Goal: Transaction & Acquisition: Download file/media

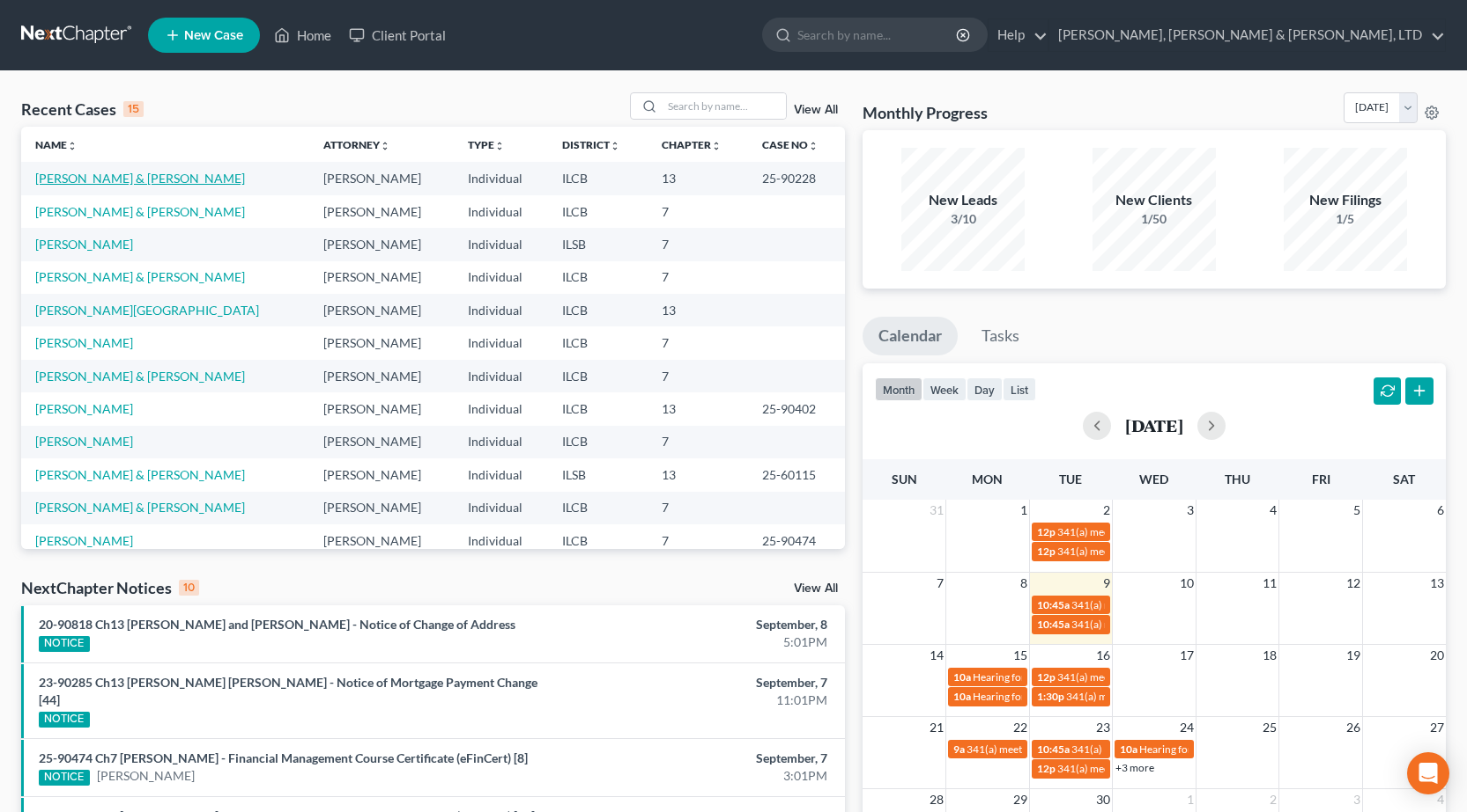
click at [76, 174] on link "[PERSON_NAME] & [PERSON_NAME]" at bounding box center [140, 178] width 210 height 15
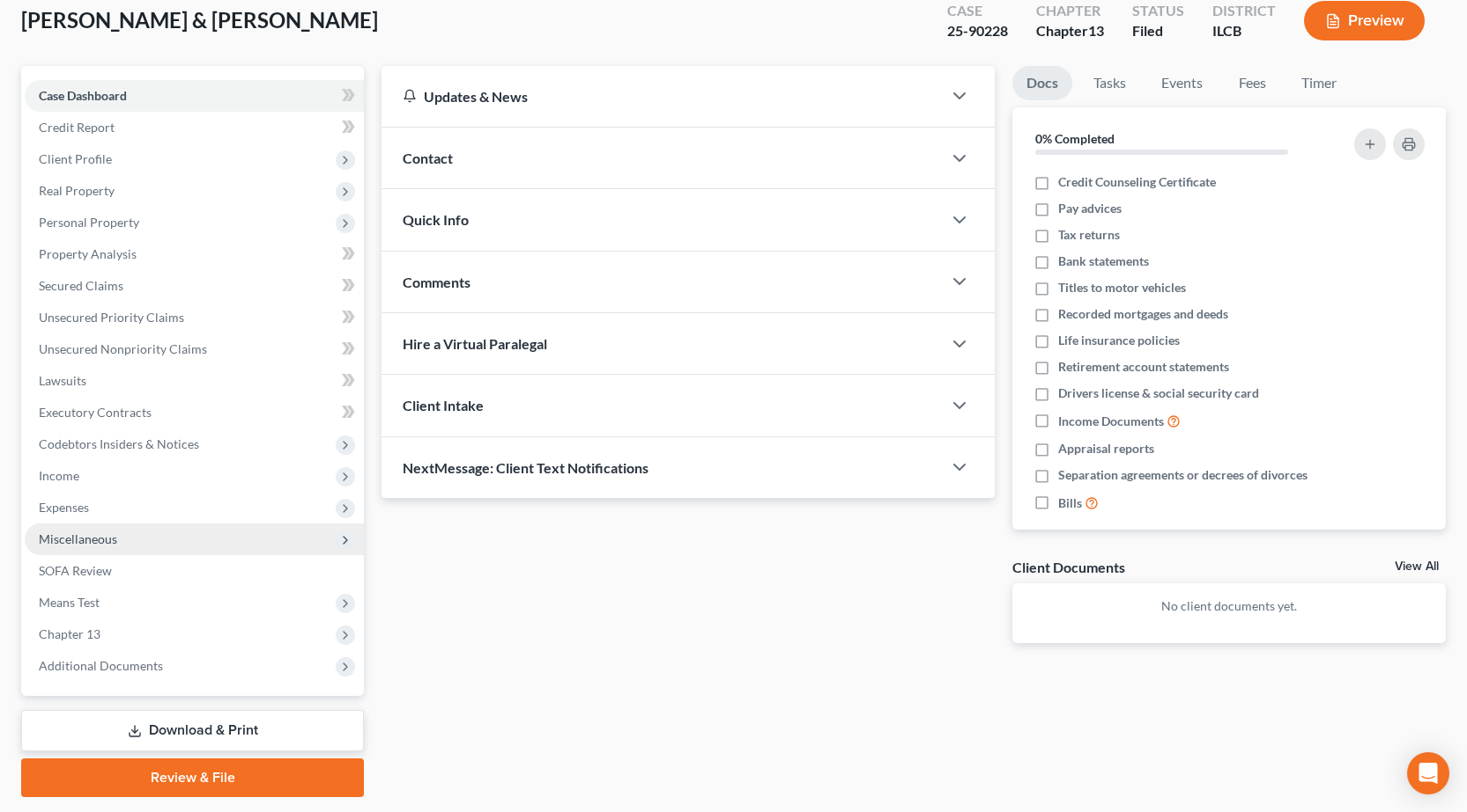
scroll to position [155, 0]
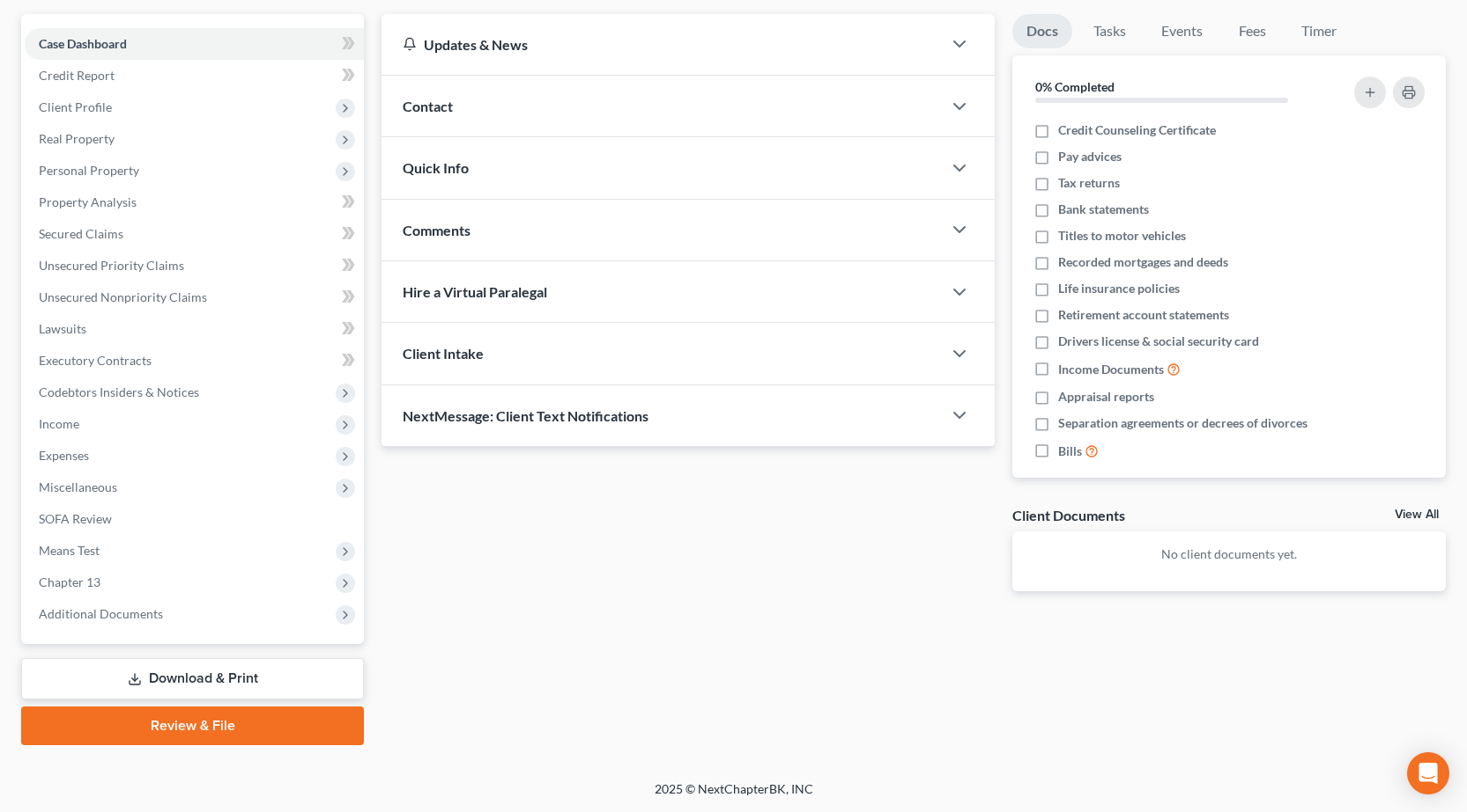
click at [178, 679] on link "Download & Print" at bounding box center [192, 679] width 342 height 41
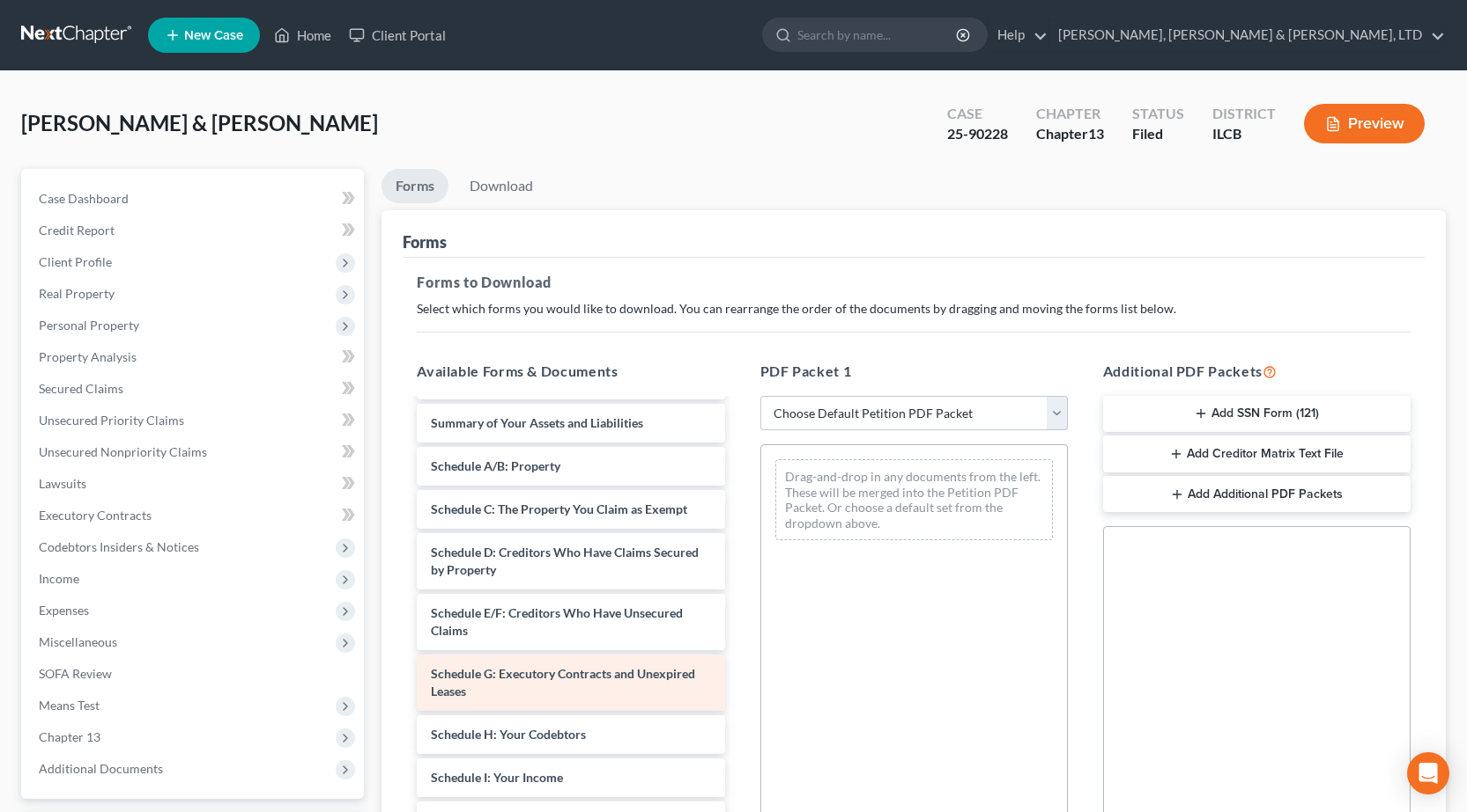
scroll to position [88, 0]
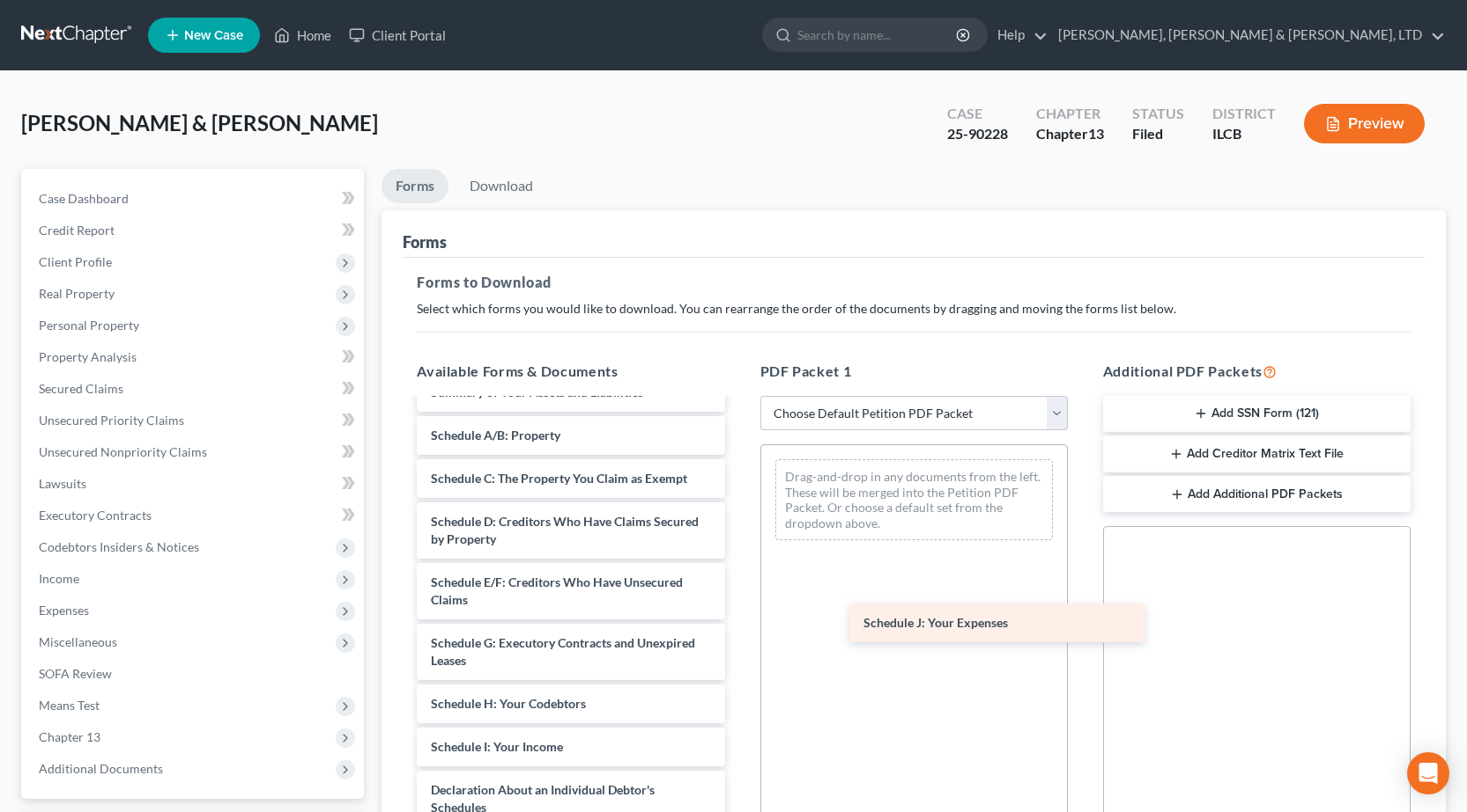
drag, startPoint x: 498, startPoint y: 787, endPoint x: 932, endPoint y: 615, distance: 466.8
click at [738, 615] on div "Schedule J: Your Expenses Voluntary Petition for Individuals Filing for Bankrup…" at bounding box center [570, 726] width 336 height 827
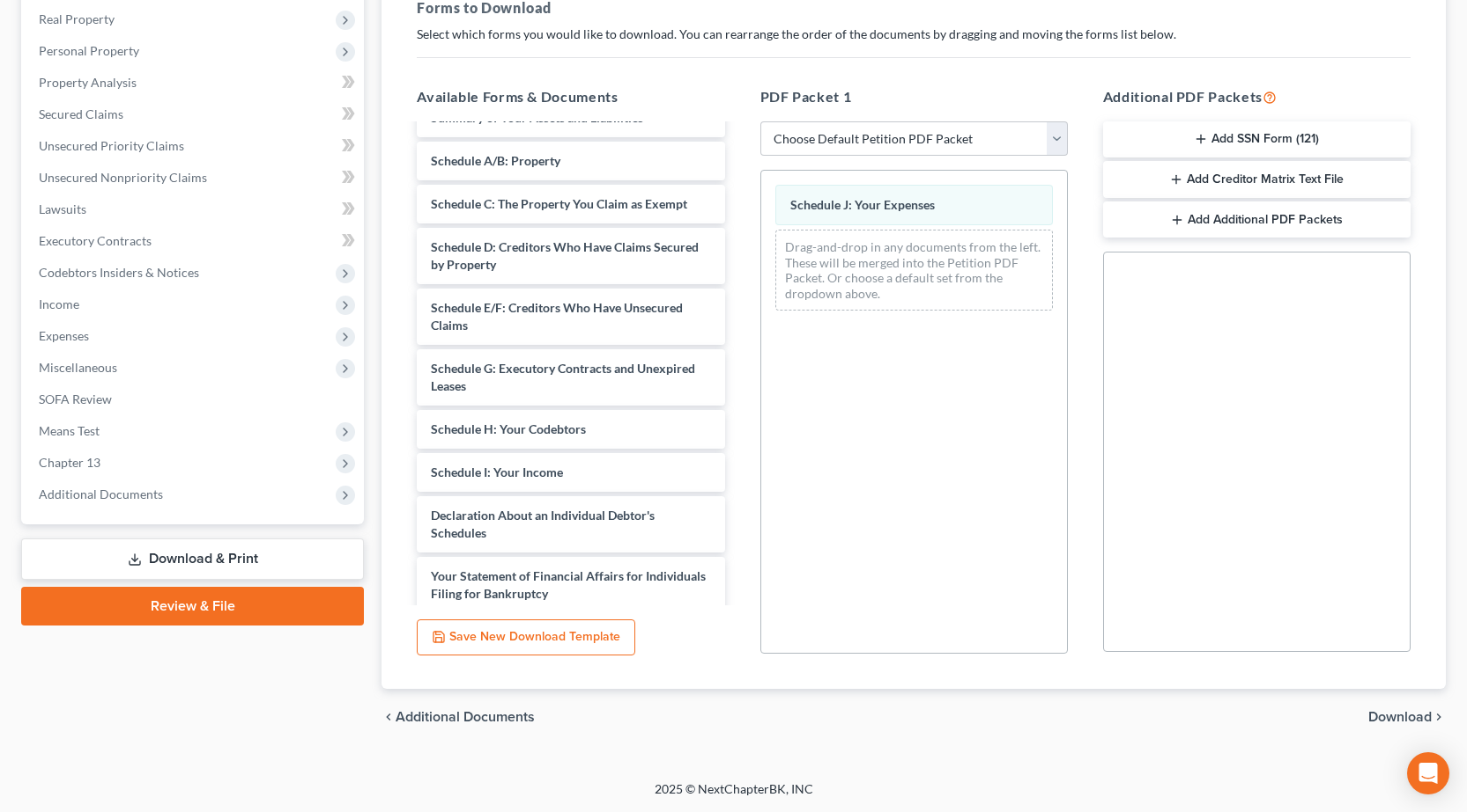
click at [1410, 718] on span "Download" at bounding box center [1399, 717] width 64 height 14
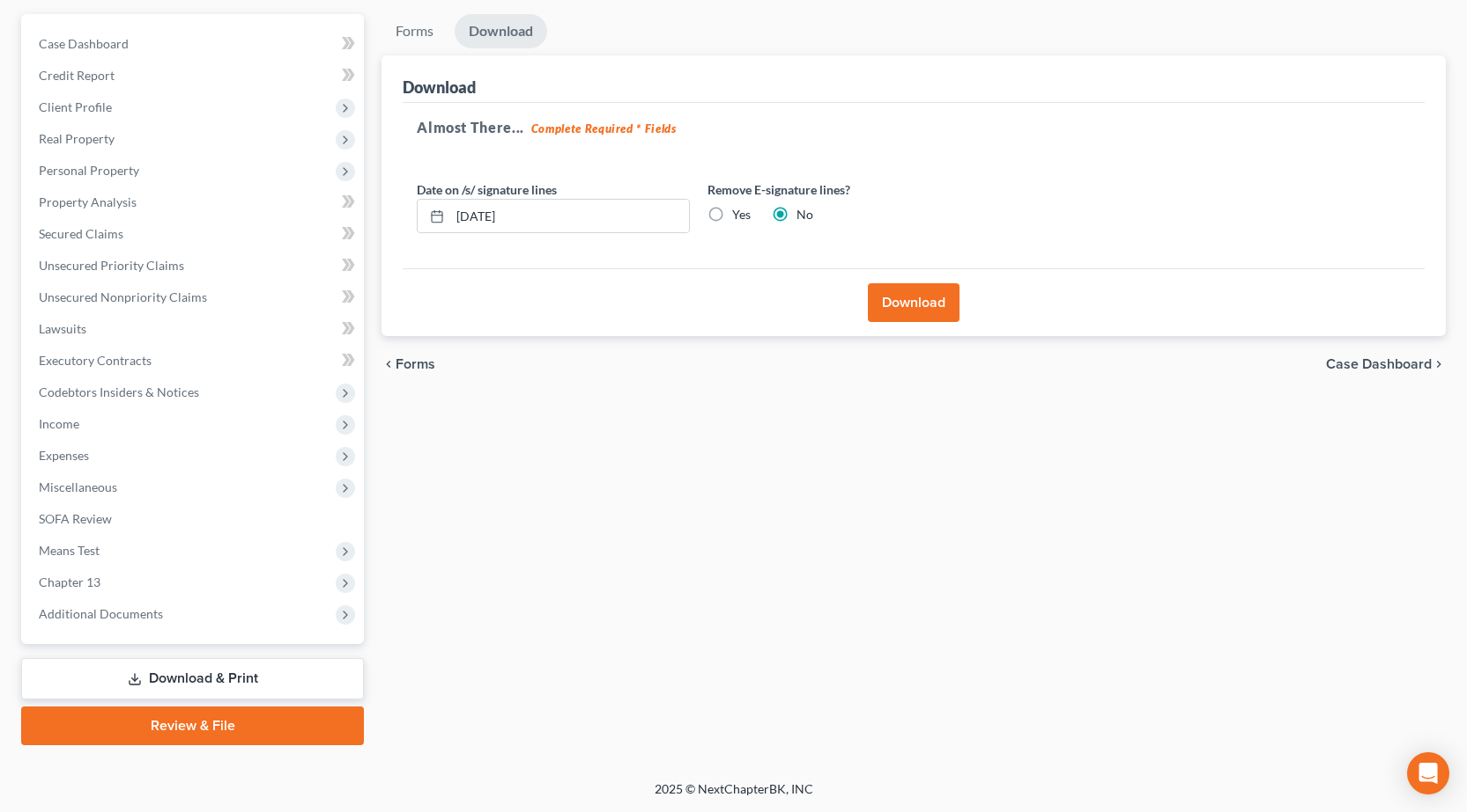
scroll to position [155, 0]
click at [893, 297] on button "Download" at bounding box center [913, 302] width 91 height 38
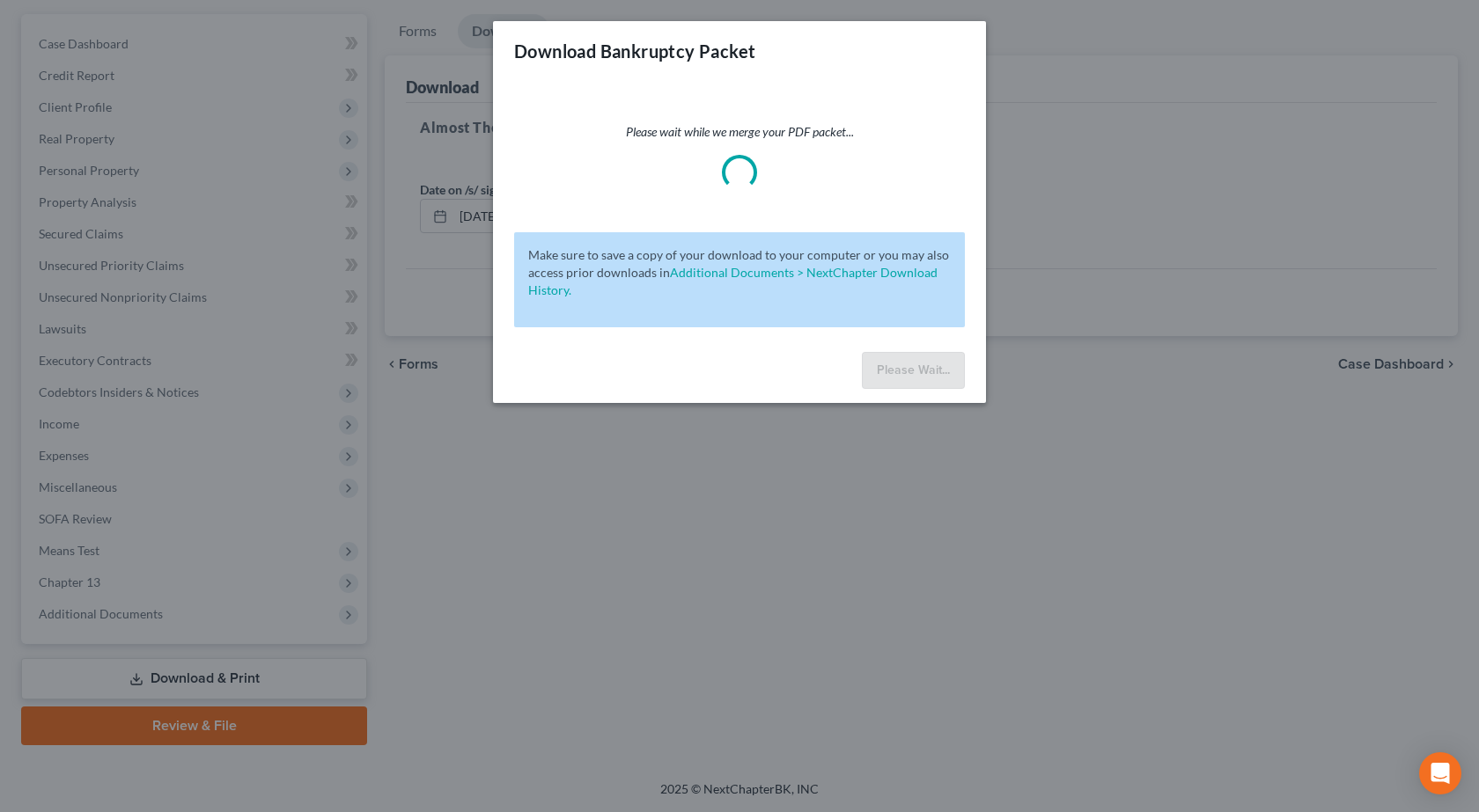
drag, startPoint x: 1267, startPoint y: 479, endPoint x: 1255, endPoint y: 479, distance: 12.0
click at [1263, 479] on div "Download Bankruptcy Packet Please wait while we merge your PDF packet... Make s…" at bounding box center [740, 406] width 1479 height 812
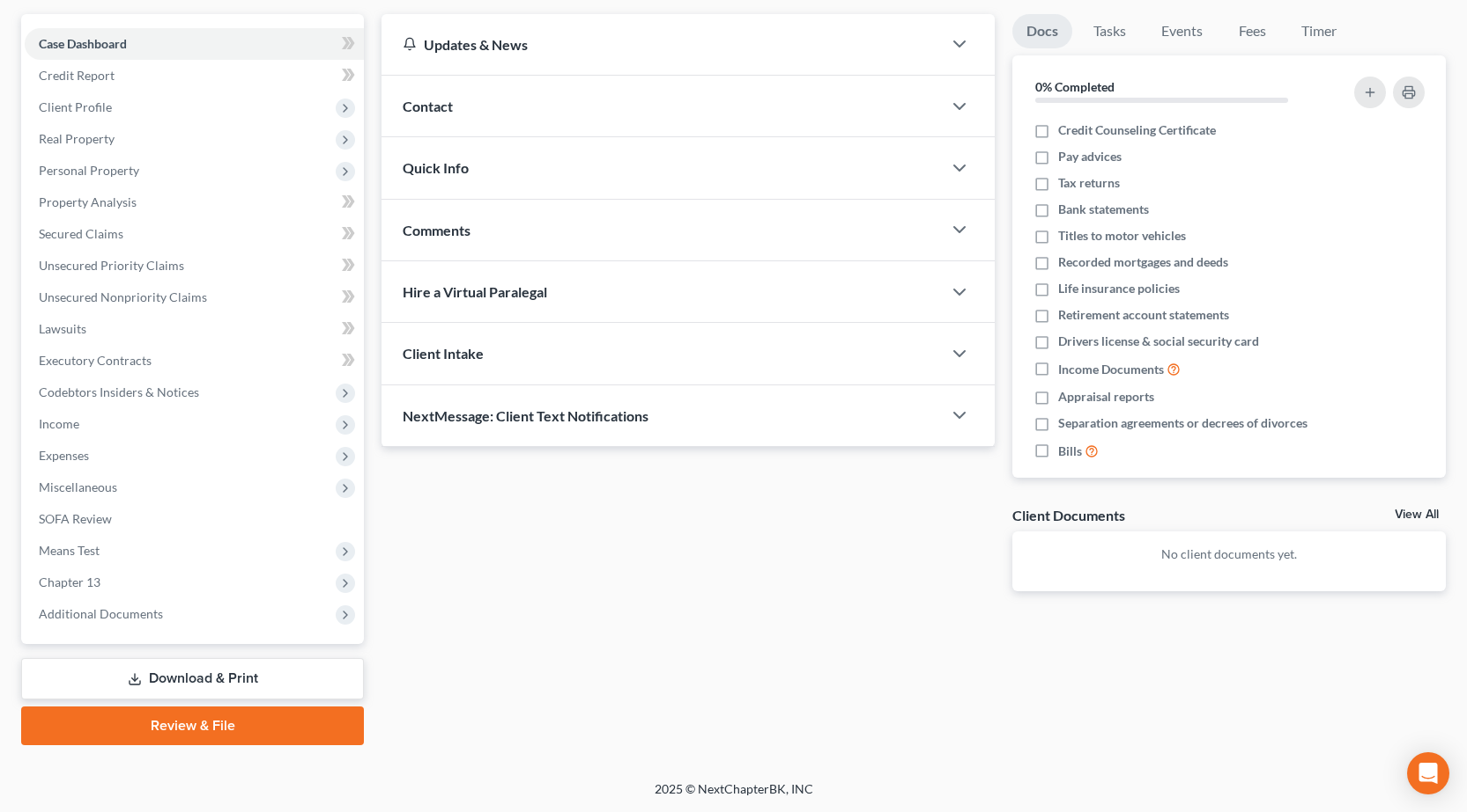
click at [201, 667] on link "Download & Print" at bounding box center [192, 679] width 342 height 41
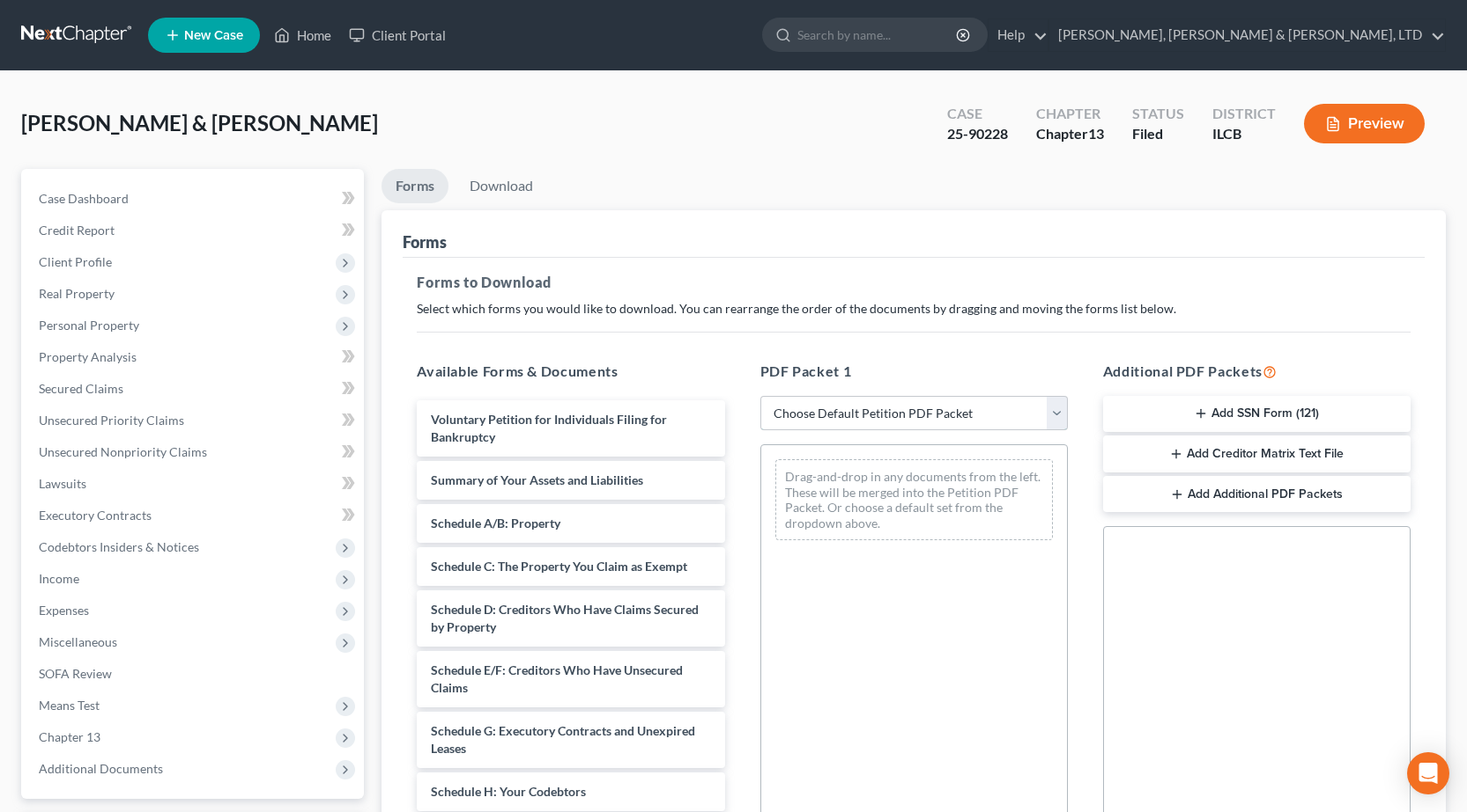
click at [856, 417] on select "Choose Default Petition PDF Packet Complete Bankruptcy Petition (all forms and …" at bounding box center [914, 414] width 307 height 35
click at [760, 396] on select "Choose Default Petition PDF Packet Complete Bankruptcy Petition (all forms and …" at bounding box center [914, 414] width 307 height 35
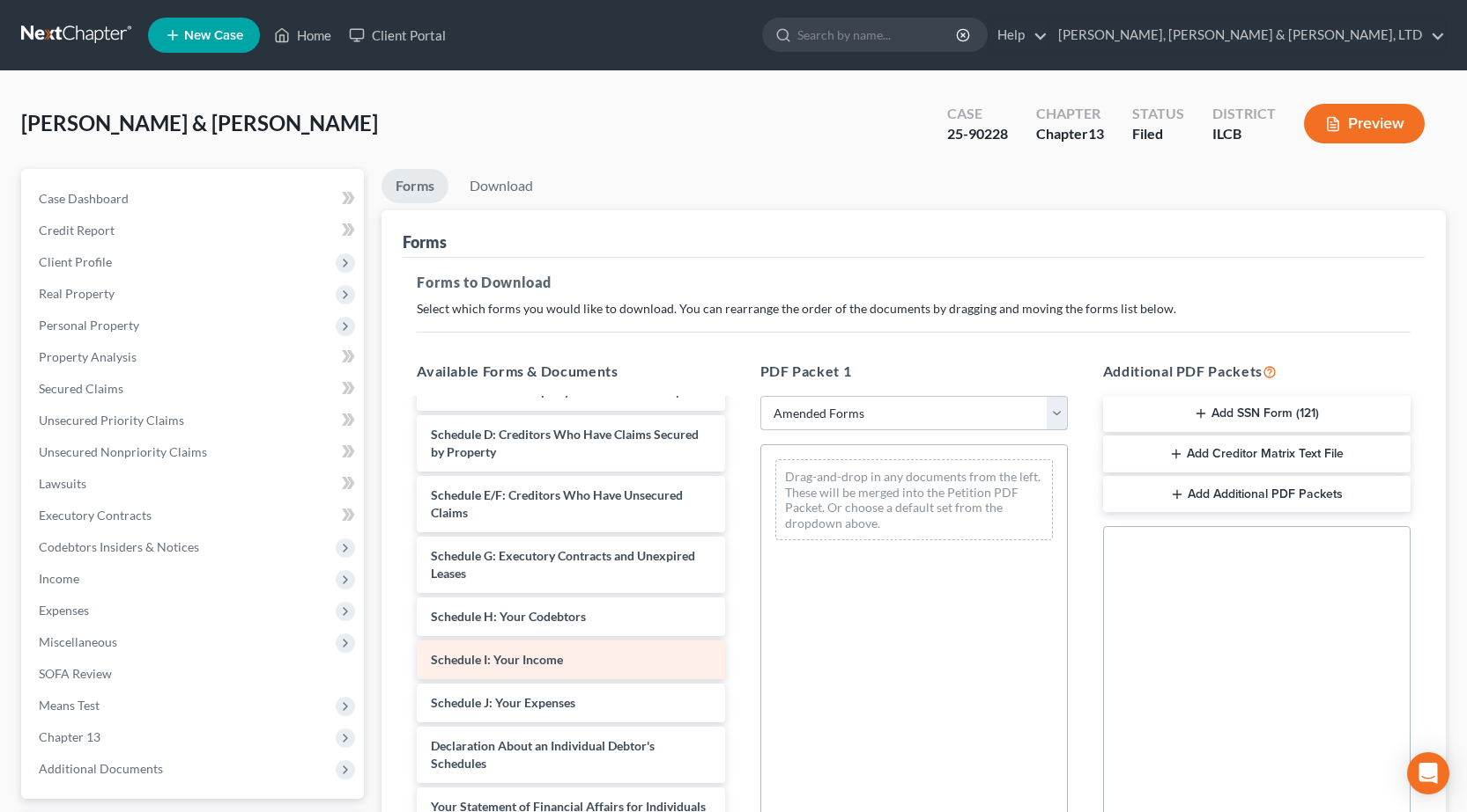
scroll to position [177, 0]
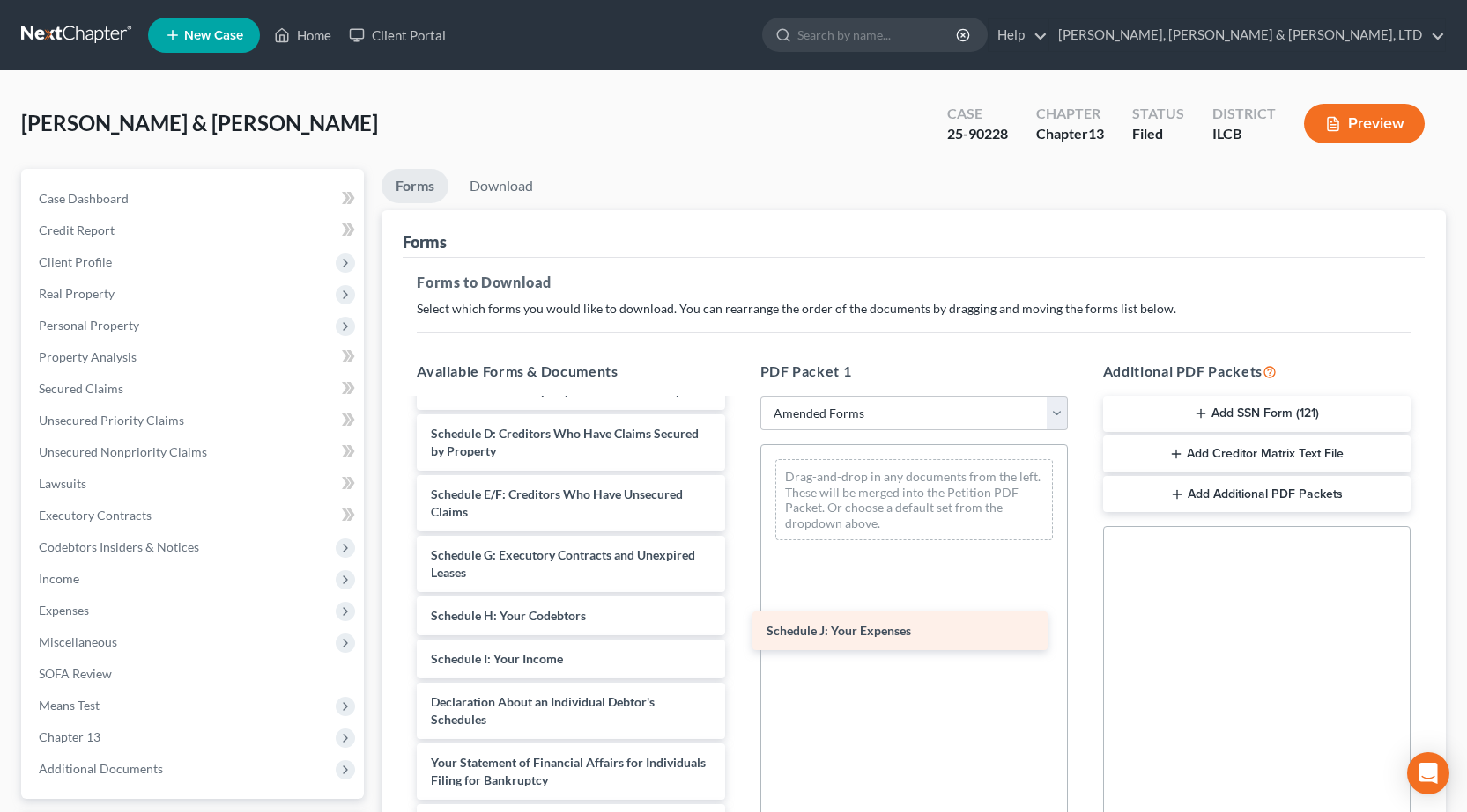
drag, startPoint x: 484, startPoint y: 702, endPoint x: 820, endPoint y: 629, distance: 343.8
click at [738, 630] on div "Schedule J: Your Expenses Voluntary Petition for Individuals Filing for Bankrup…" at bounding box center [570, 637] width 336 height 827
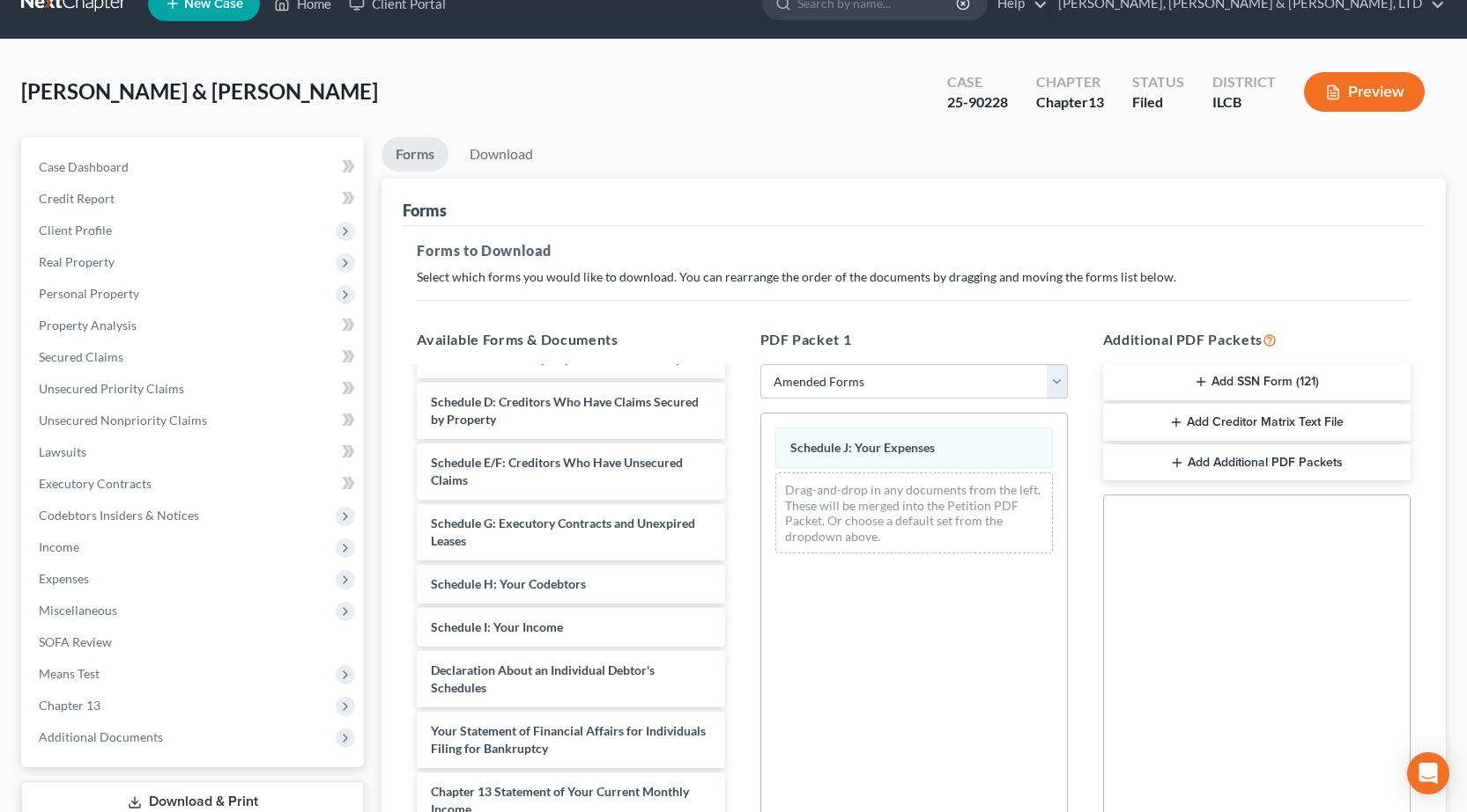
scroll to position [275, 0]
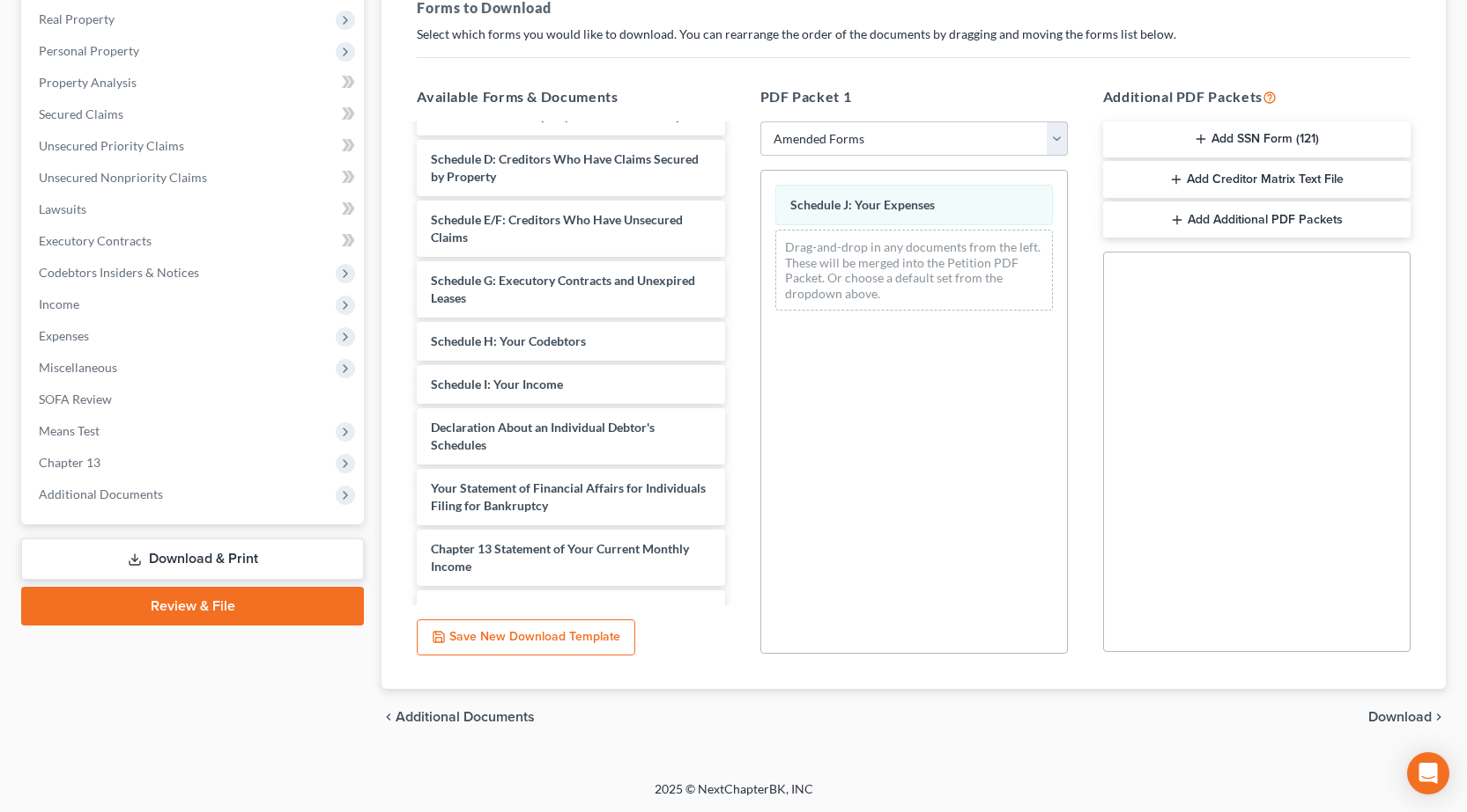
click at [1407, 717] on span "Download" at bounding box center [1399, 717] width 64 height 14
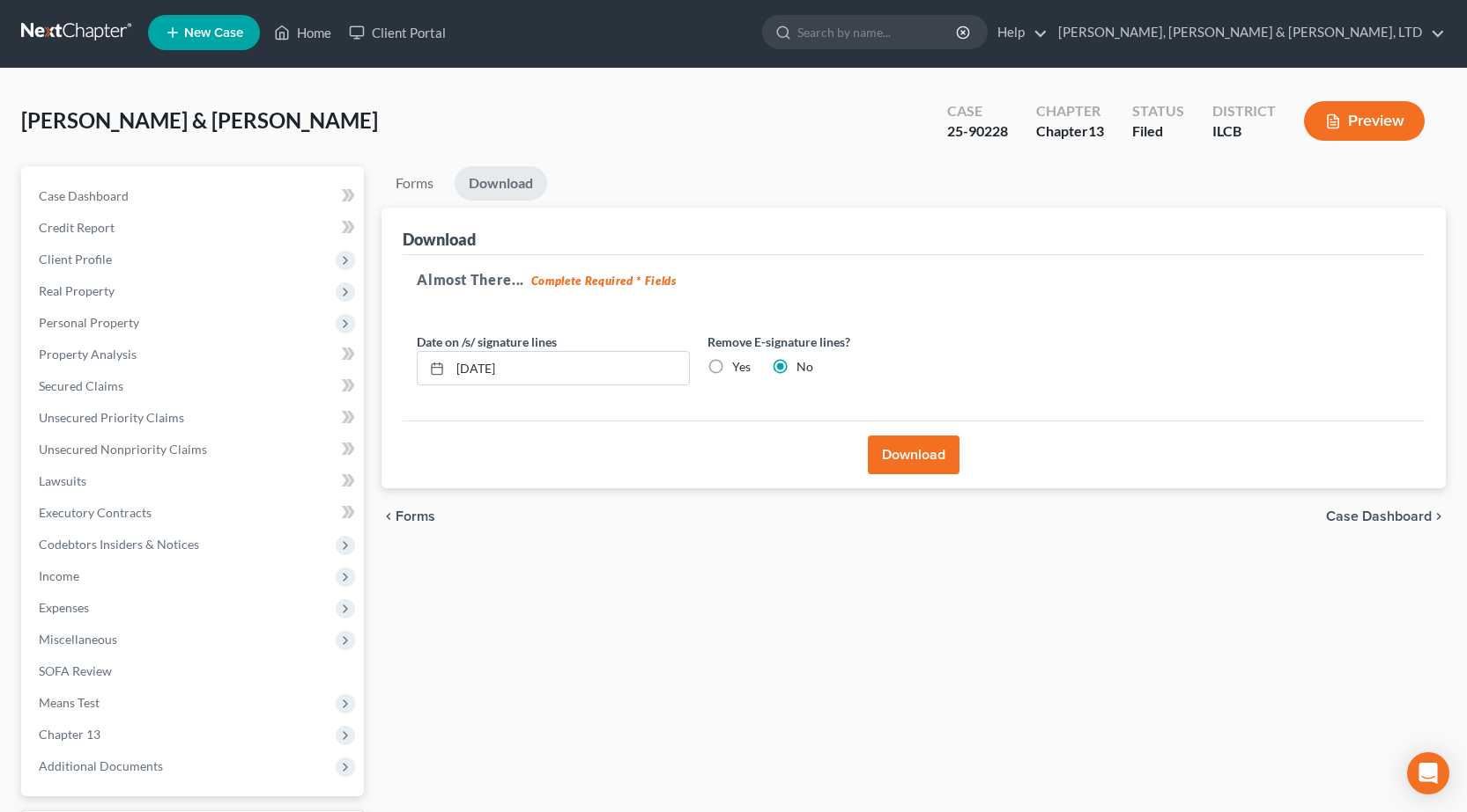
scroll to position [0, 0]
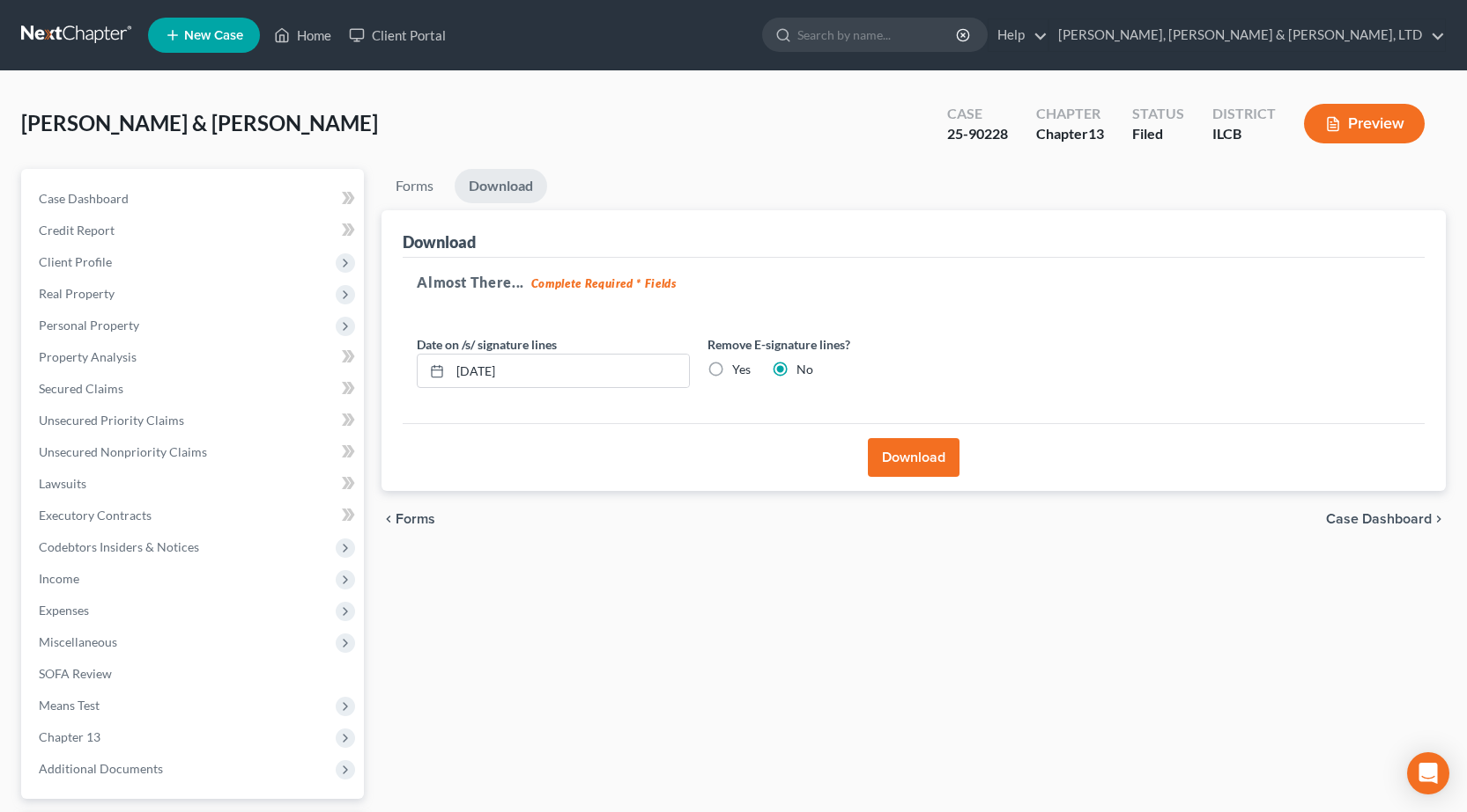
click at [892, 463] on button "Download" at bounding box center [913, 457] width 91 height 38
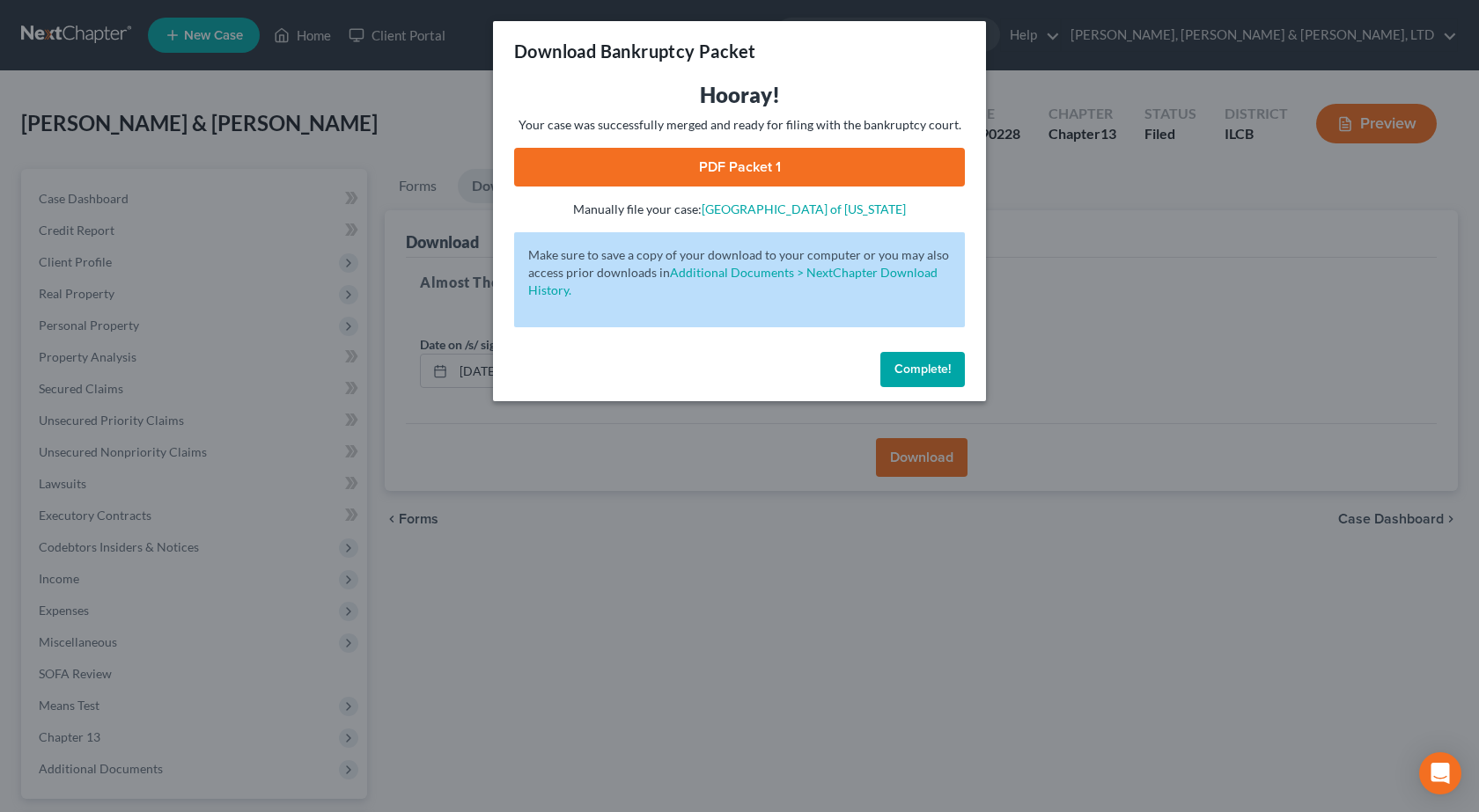
click at [723, 174] on link "PDF Packet 1" at bounding box center [740, 167] width 451 height 38
click at [852, 687] on div "Download Bankruptcy Packet Hooray! Your case was successfully merged and ready …" at bounding box center [740, 406] width 1479 height 812
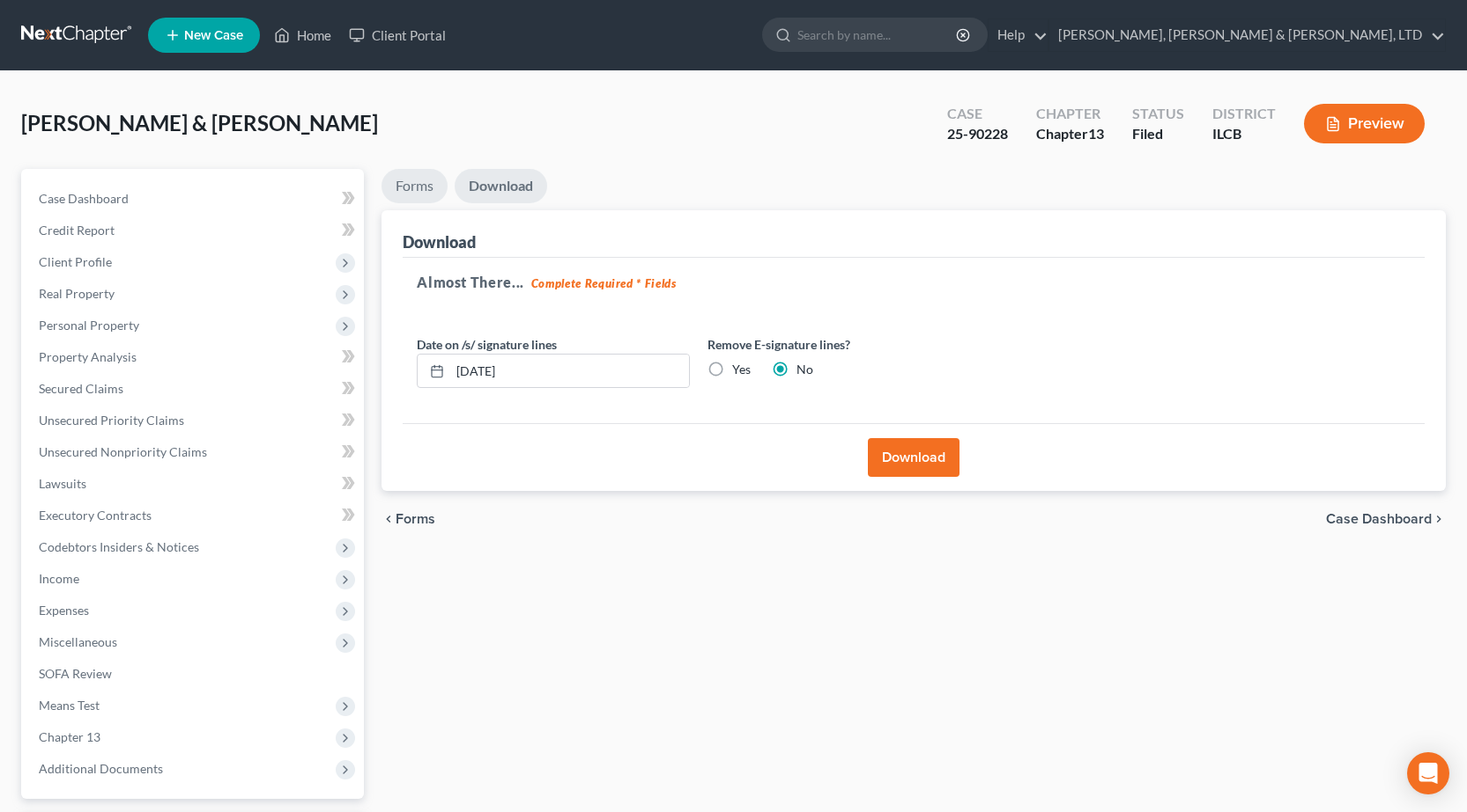
click at [425, 183] on link "Forms" at bounding box center [414, 185] width 66 height 34
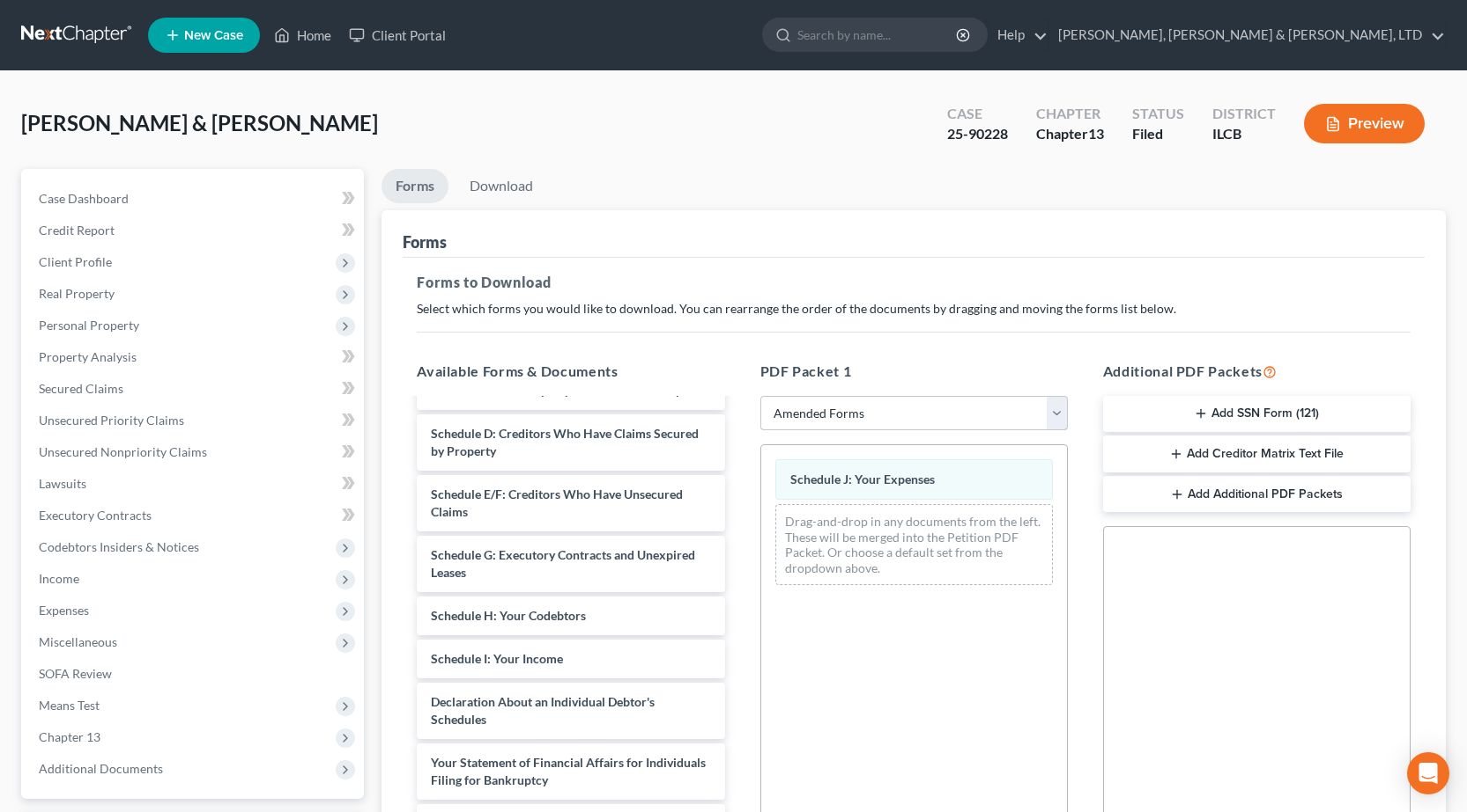
drag, startPoint x: 833, startPoint y: 395, endPoint x: 826, endPoint y: 413, distance: 19.3
click at [833, 397] on select "Choose Default Petition PDF Packet Complete Bankruptcy Petition (all forms and …" at bounding box center [914, 414] width 307 height 35
select select "6"
click at [760, 396] on select "Choose Default Petition PDF Packet Complete Bankruptcy Petition (all forms and …" at bounding box center [914, 414] width 307 height 35
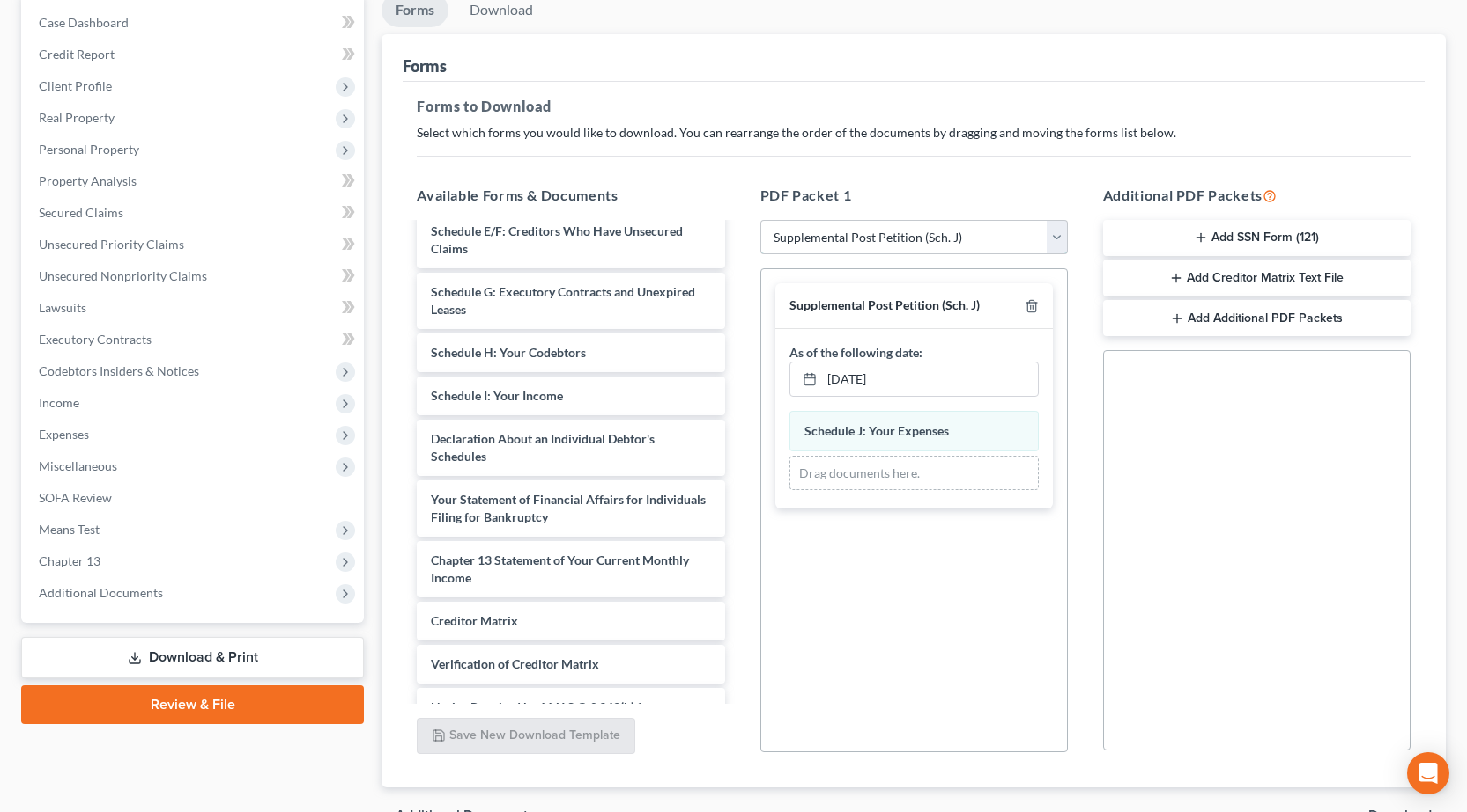
scroll to position [275, 0]
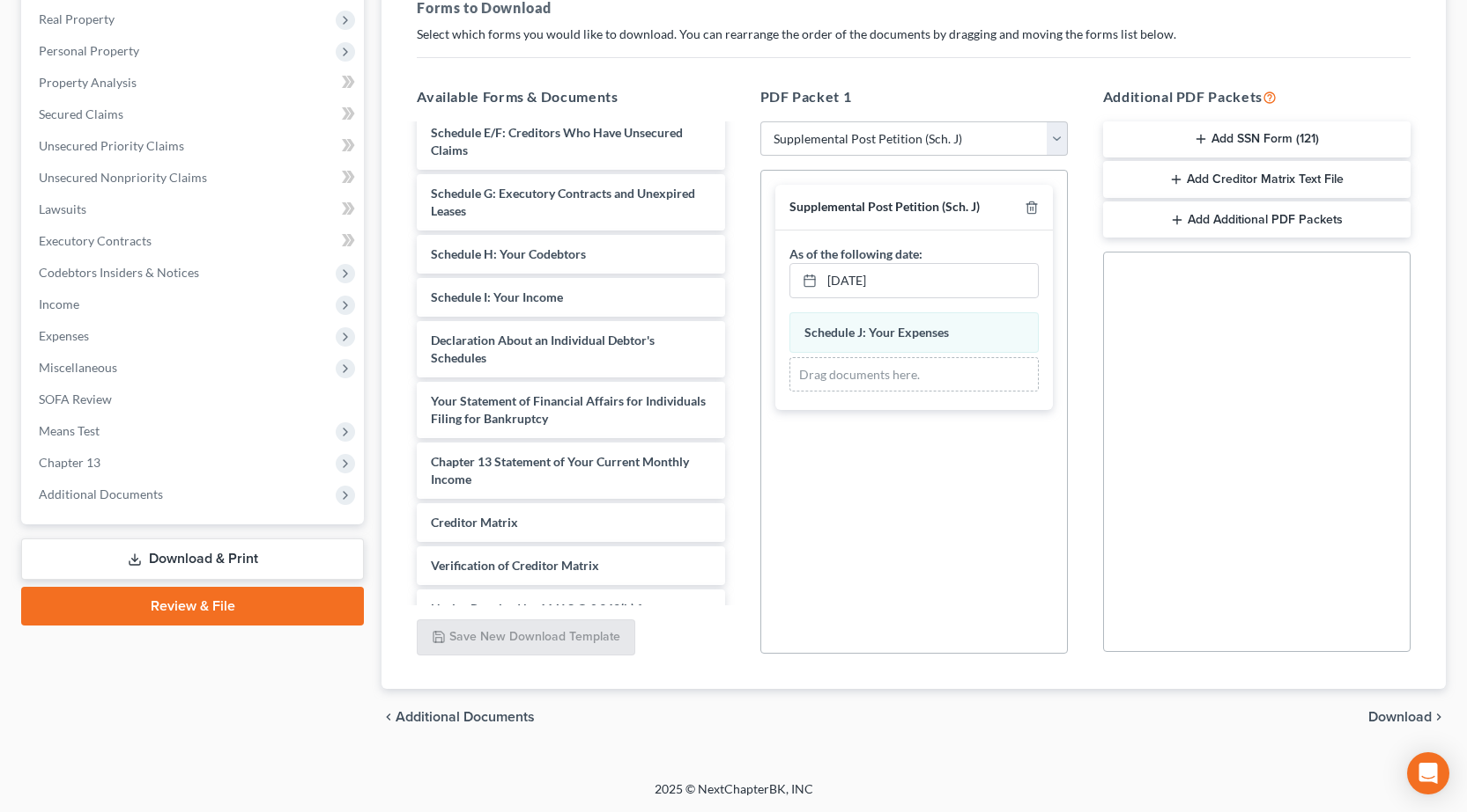
click at [1414, 715] on span "Download" at bounding box center [1399, 717] width 64 height 14
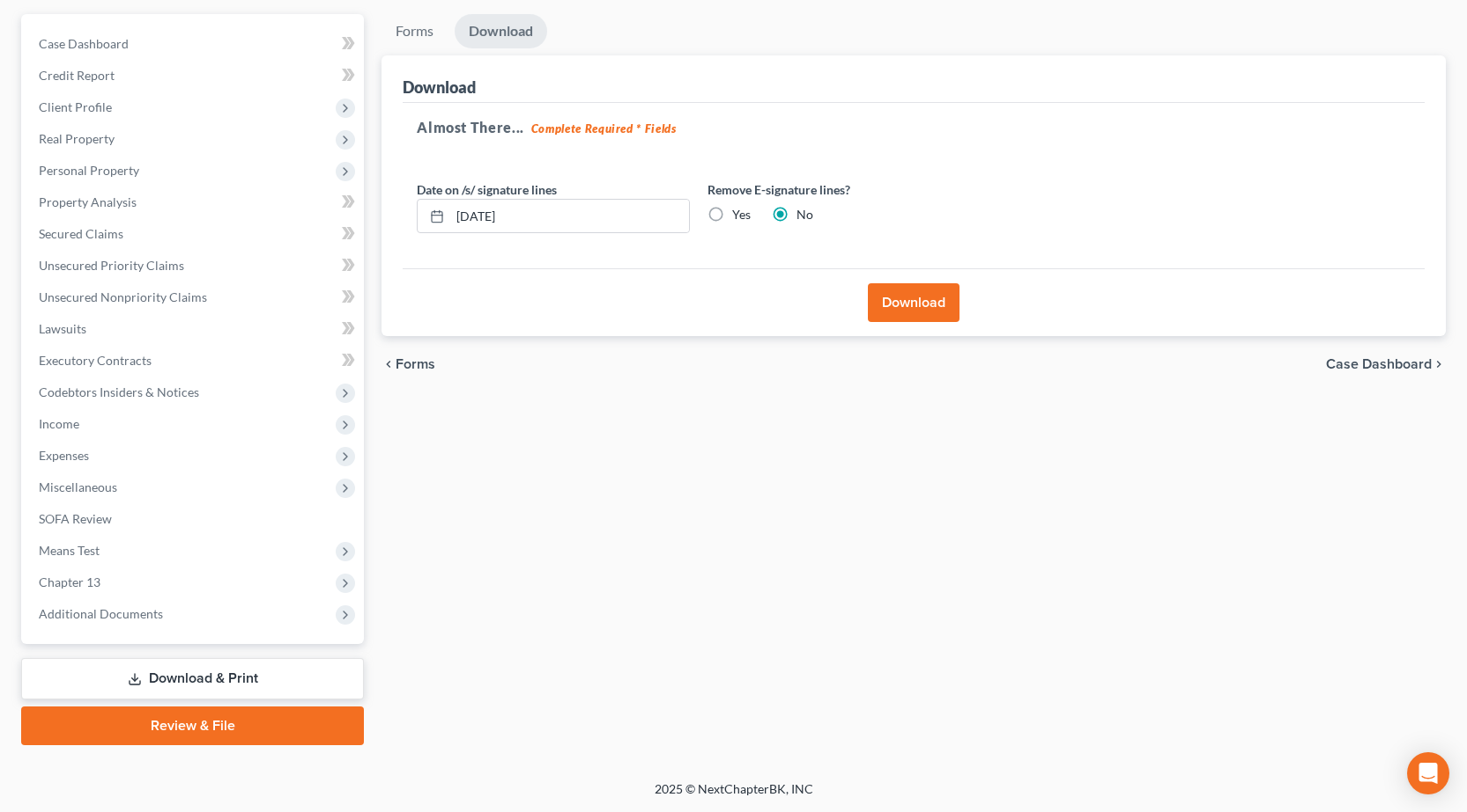
click at [931, 305] on button "Download" at bounding box center [913, 302] width 91 height 38
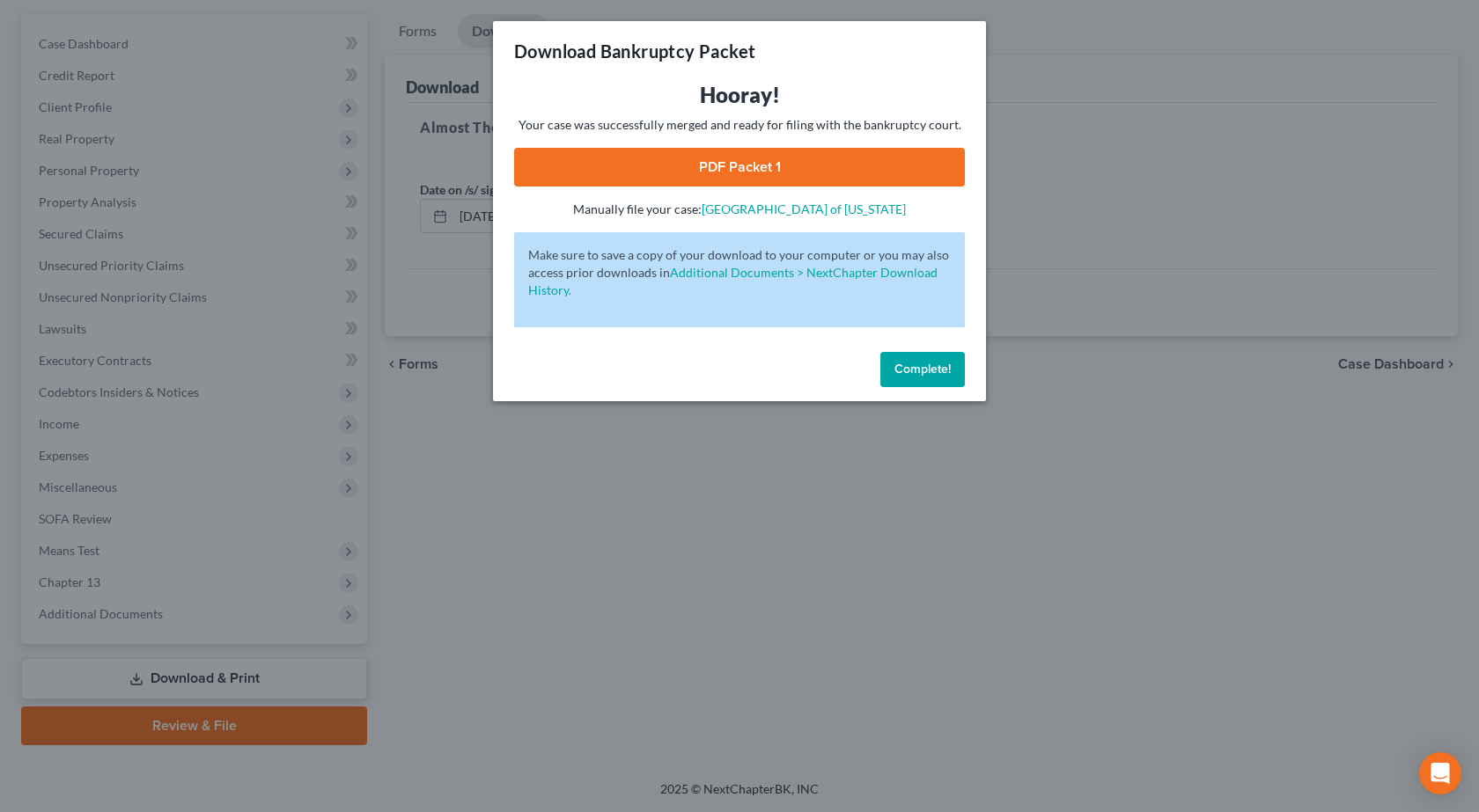
click at [736, 169] on link "PDF Packet 1" at bounding box center [740, 167] width 451 height 38
click at [530, 645] on div "Download Bankruptcy Packet Hooray! Your case was successfully merged and ready …" at bounding box center [740, 406] width 1479 height 812
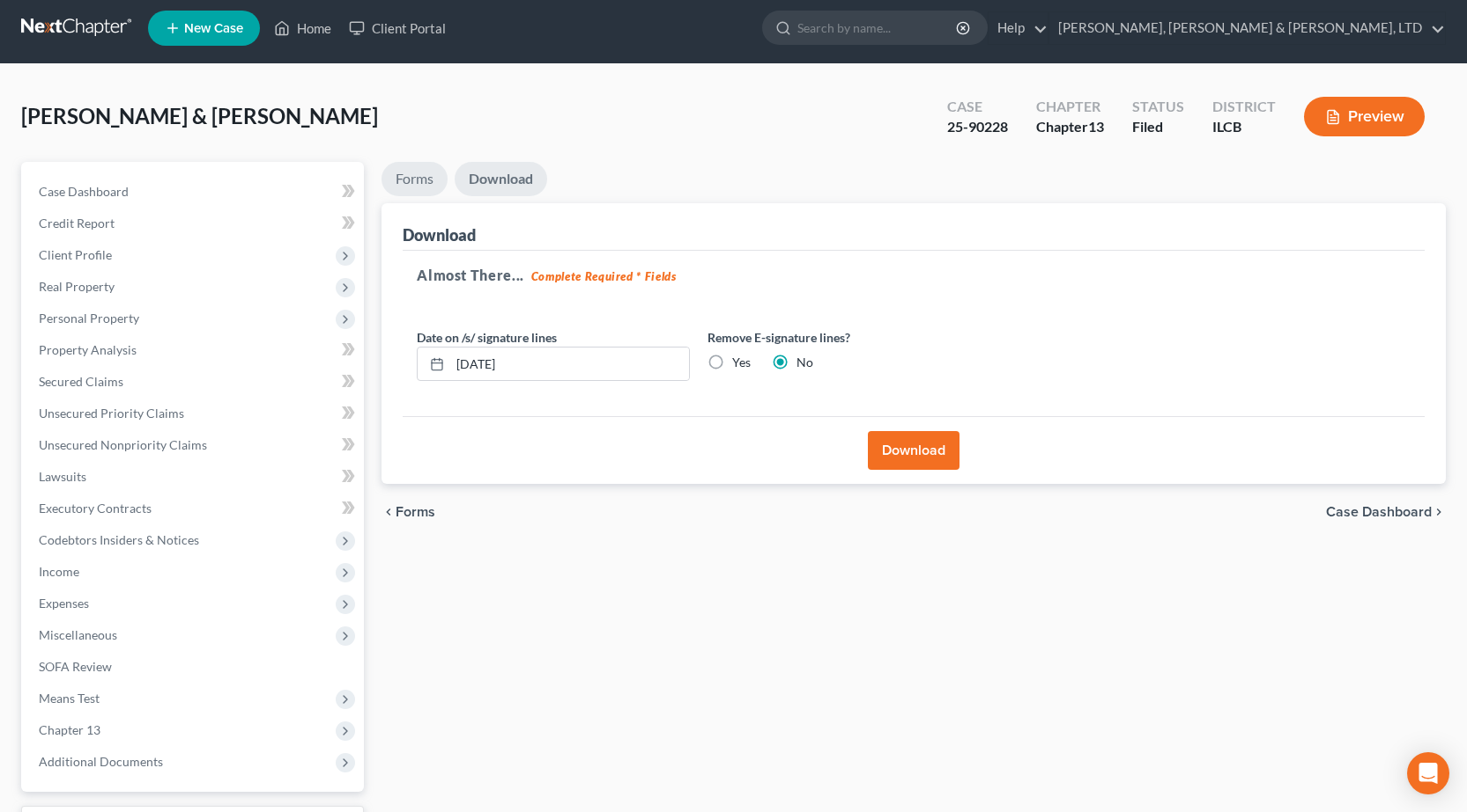
scroll to position [0, 0]
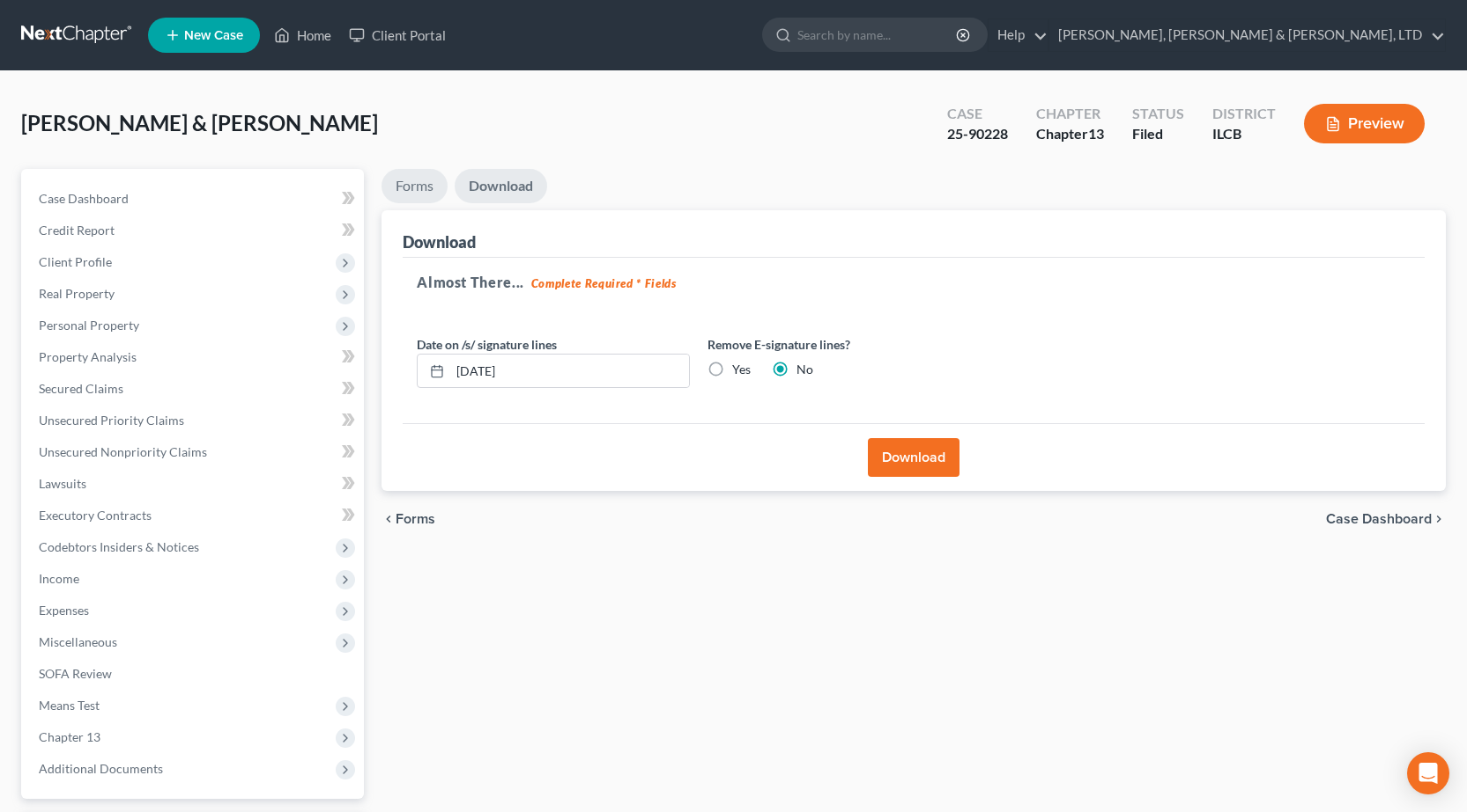
click at [412, 185] on link "Forms" at bounding box center [414, 185] width 66 height 34
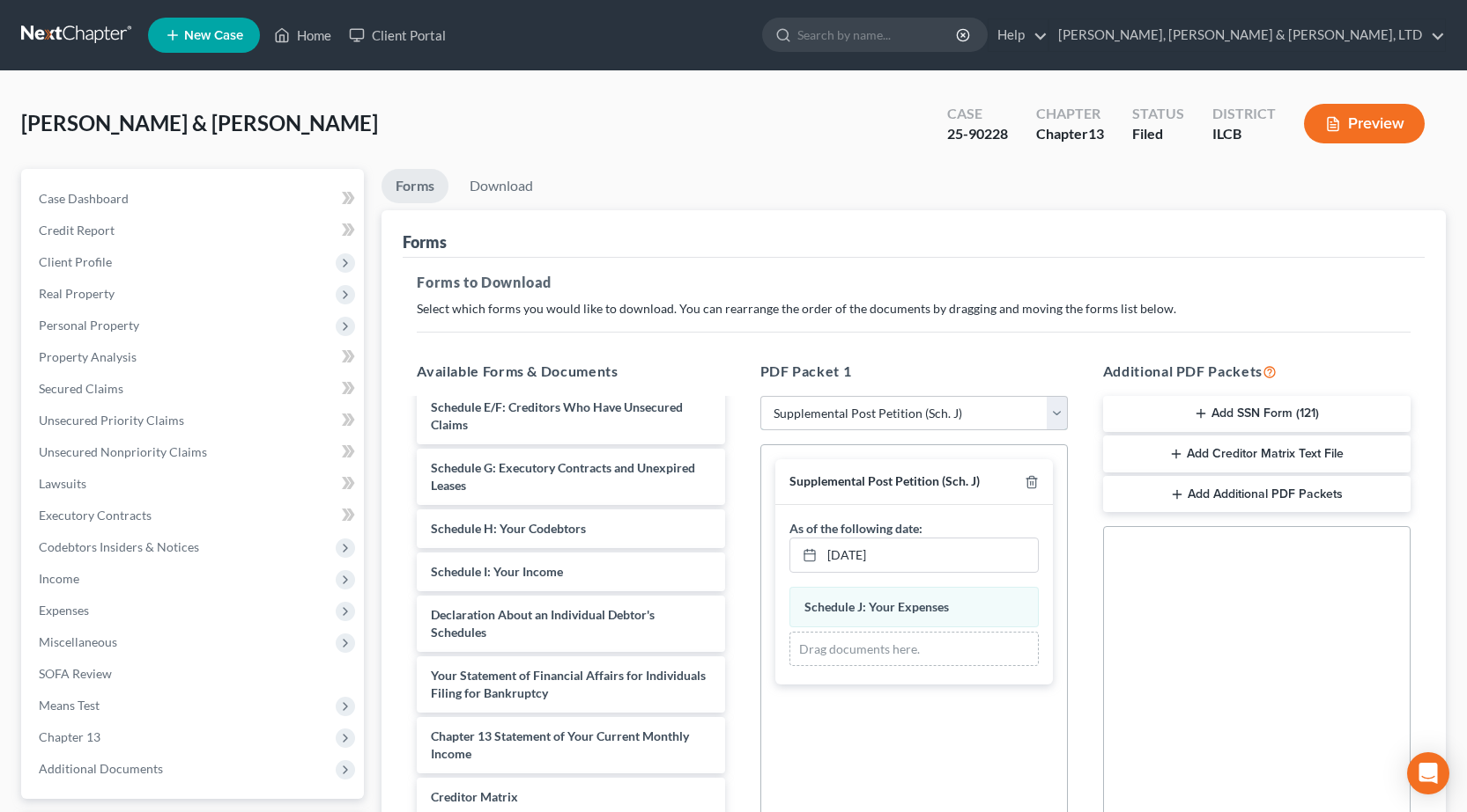
click at [908, 410] on select "Choose Default Petition PDF Packet Complete Bankruptcy Petition (all forms and …" at bounding box center [914, 414] width 307 height 35
drag, startPoint x: 823, startPoint y: 342, endPoint x: 812, endPoint y: 343, distance: 11.0
click at [823, 342] on div "Forms to Download Select which forms you would like to download. You can rearra…" at bounding box center [913, 611] width 1022 height 707
click at [1032, 490] on div at bounding box center [1028, 482] width 22 height 17
drag, startPoint x: 1040, startPoint y: 474, endPoint x: 1032, endPoint y: 494, distance: 21.5
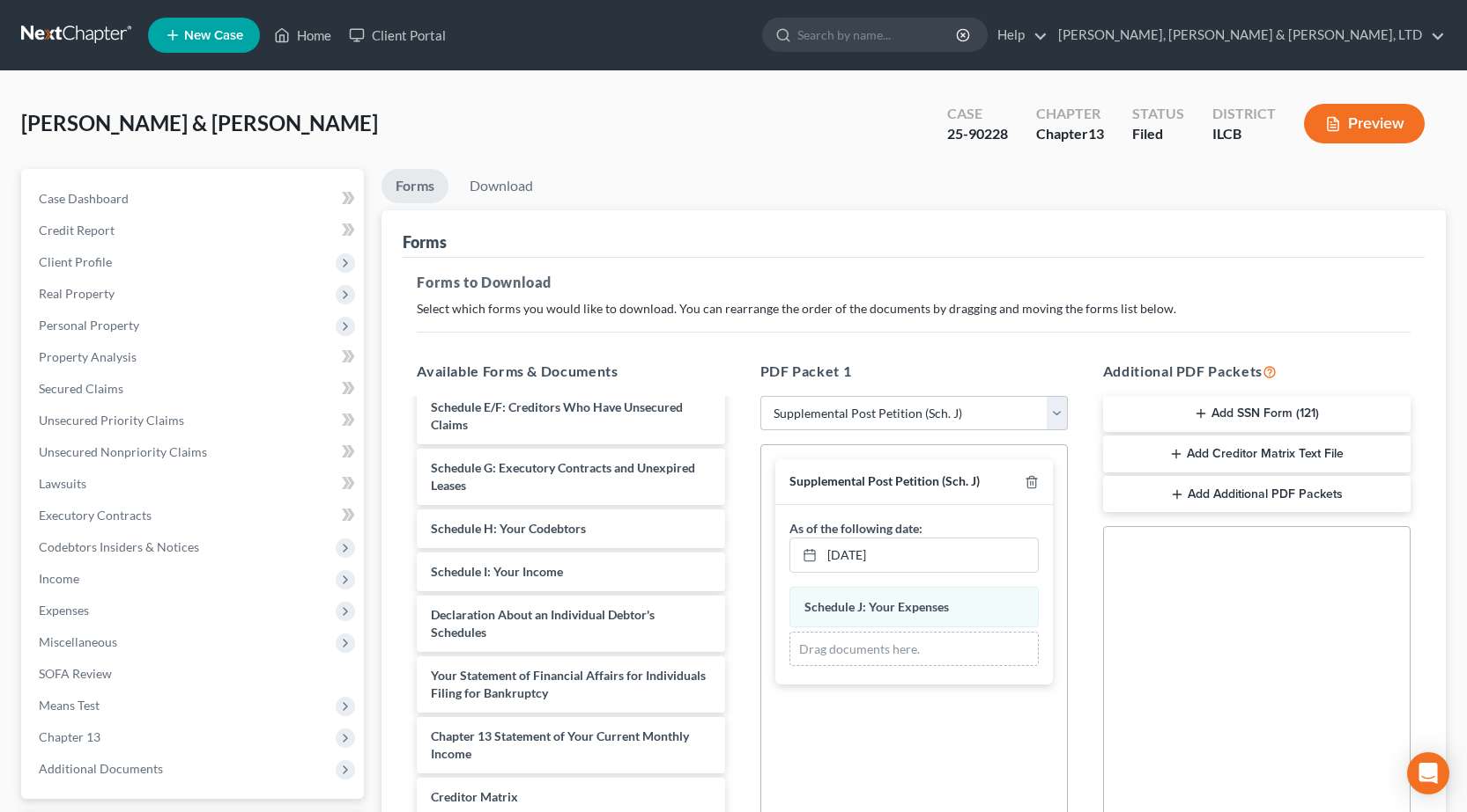
click at [1034, 489] on div "Supplemental Post Petition (Sch. J)" at bounding box center [914, 482] width 278 height 46
click at [1032, 484] on line "button" at bounding box center [1032, 484] width 0 height 4
select select
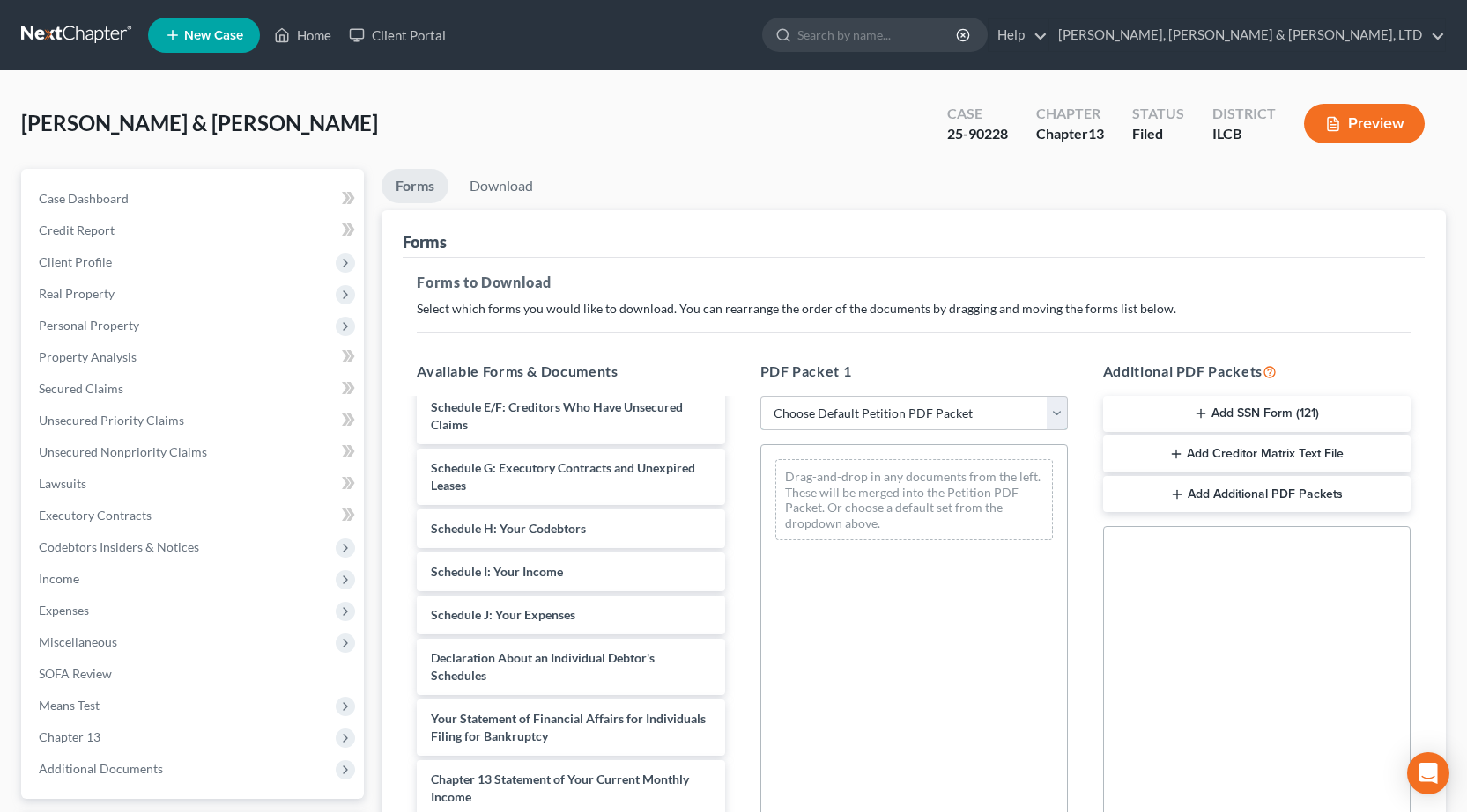
click at [864, 413] on select "Choose Default Petition PDF Packet Complete Bankruptcy Petition (all forms and …" at bounding box center [914, 414] width 307 height 35
drag, startPoint x: 869, startPoint y: 301, endPoint x: 805, endPoint y: 310, distance: 64.6
click at [869, 301] on p "Select which forms you would like to download. You can rearrange the order of t…" at bounding box center [914, 309] width 994 height 18
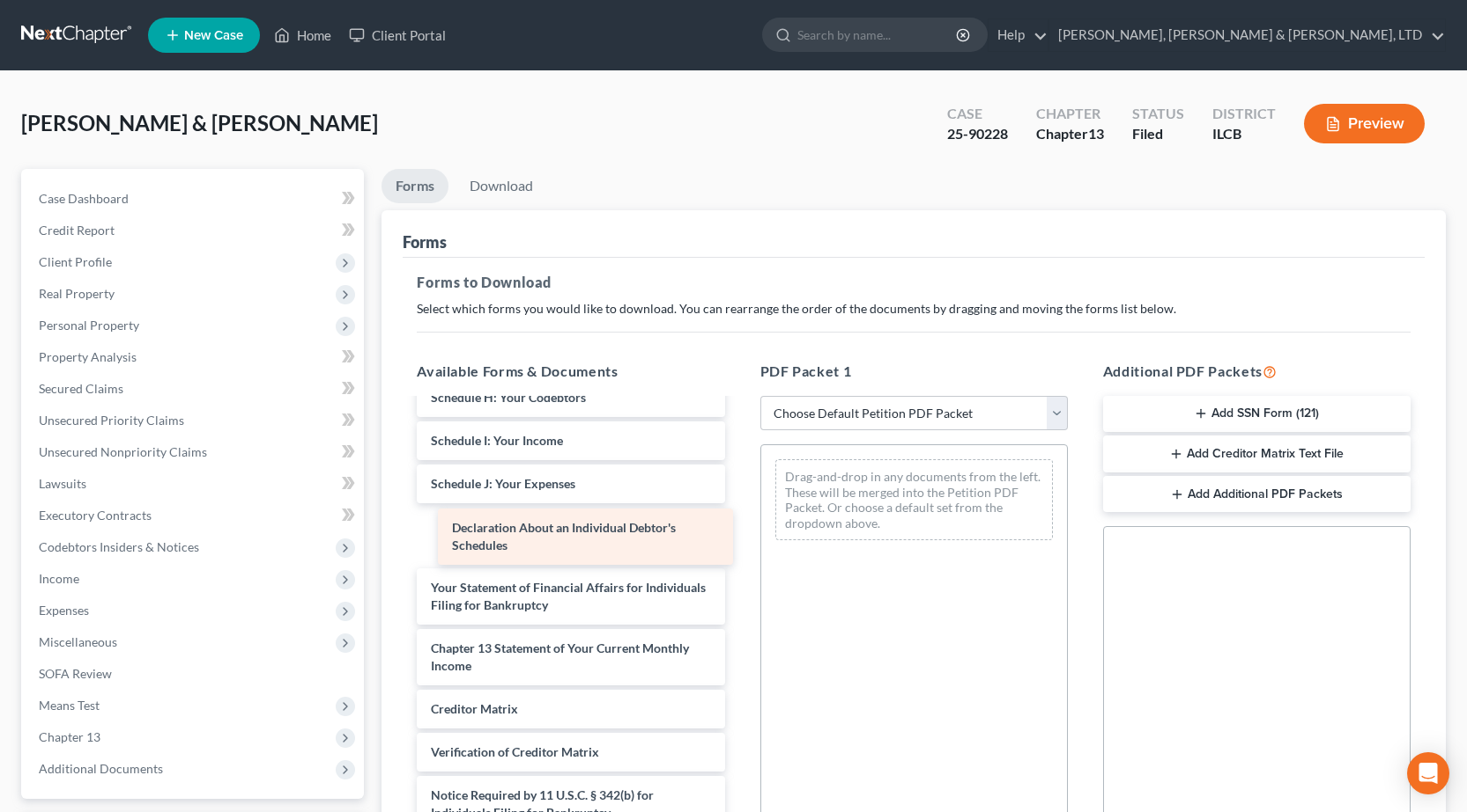
scroll to position [333, 0]
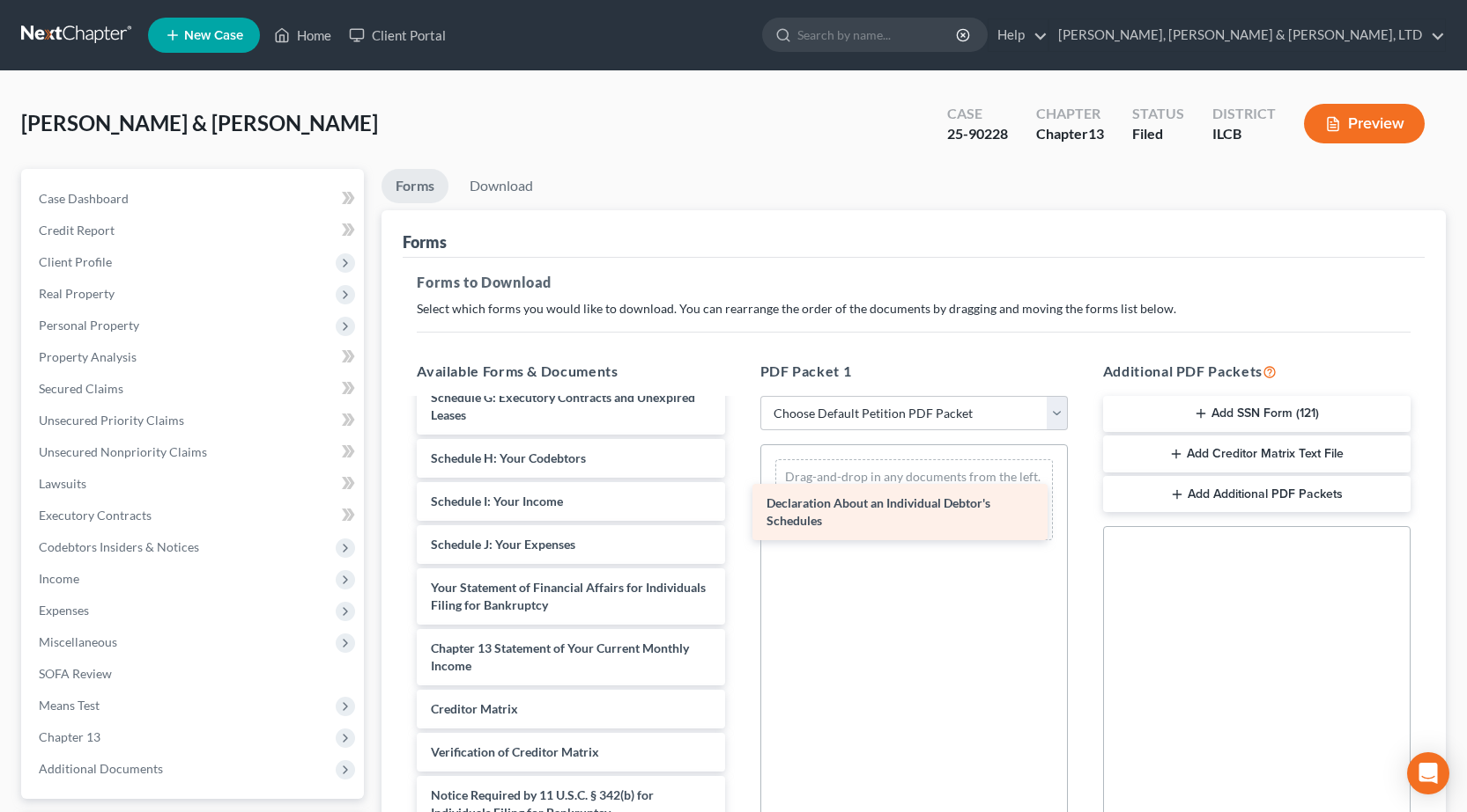
drag, startPoint x: 535, startPoint y: 527, endPoint x: 868, endPoint y: 501, distance: 334.0
click at [738, 501] on div "Declaration About an Individual Debtor's Schedules Voluntary Petition for Indiv…" at bounding box center [570, 471] width 336 height 809
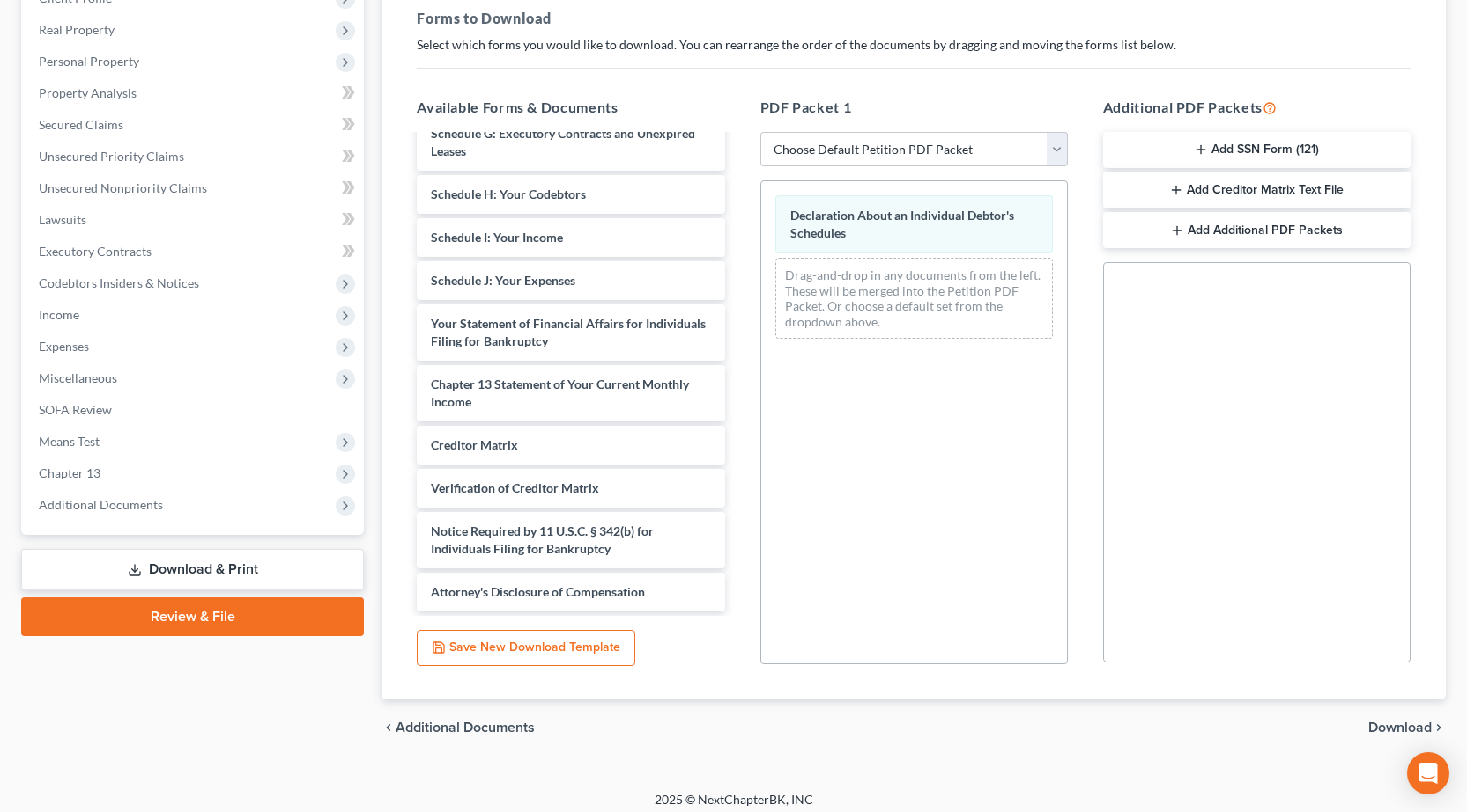
click at [1398, 728] on span "Download" at bounding box center [1399, 728] width 64 height 14
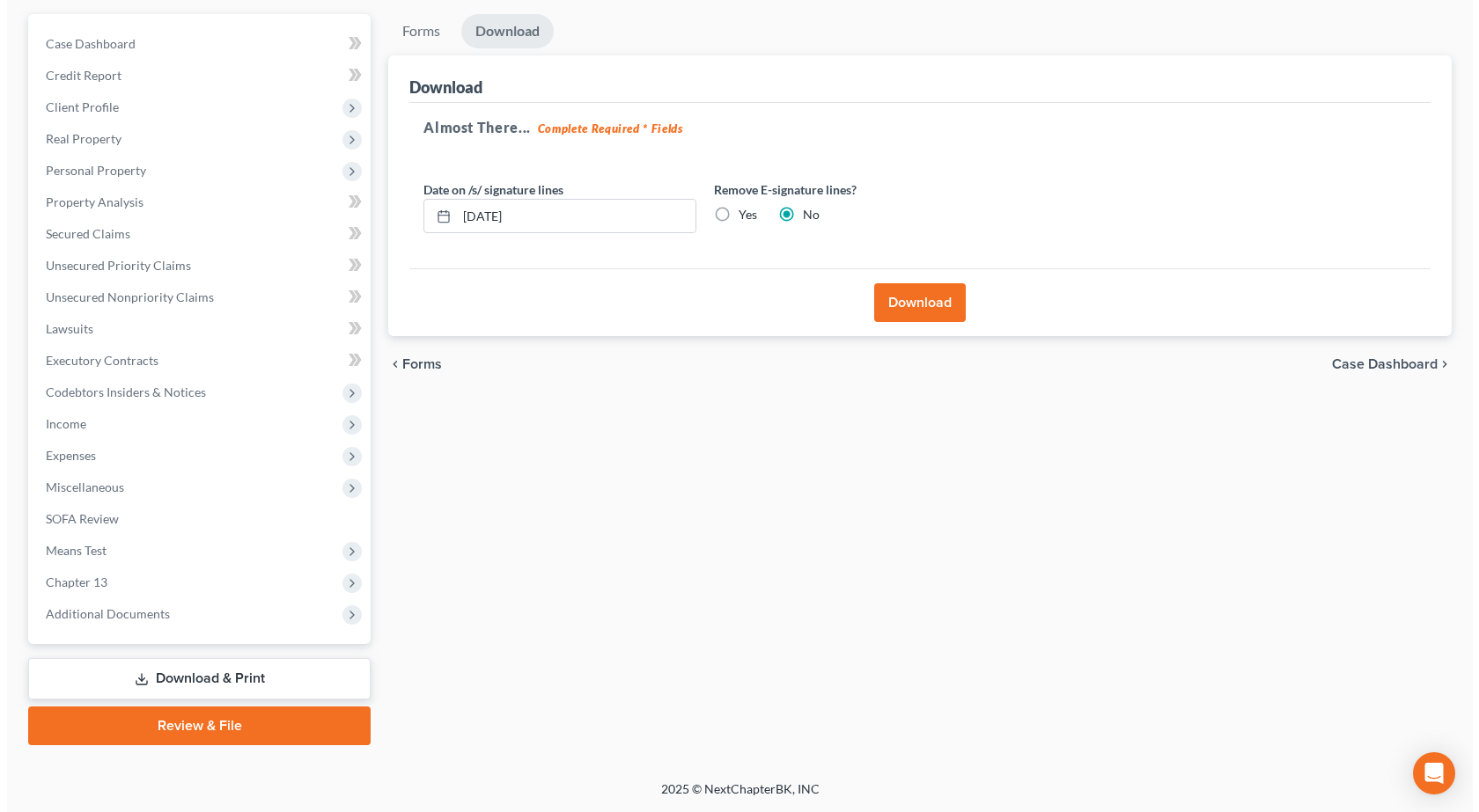
scroll to position [155, 0]
click at [897, 302] on button "Download" at bounding box center [912, 302] width 91 height 38
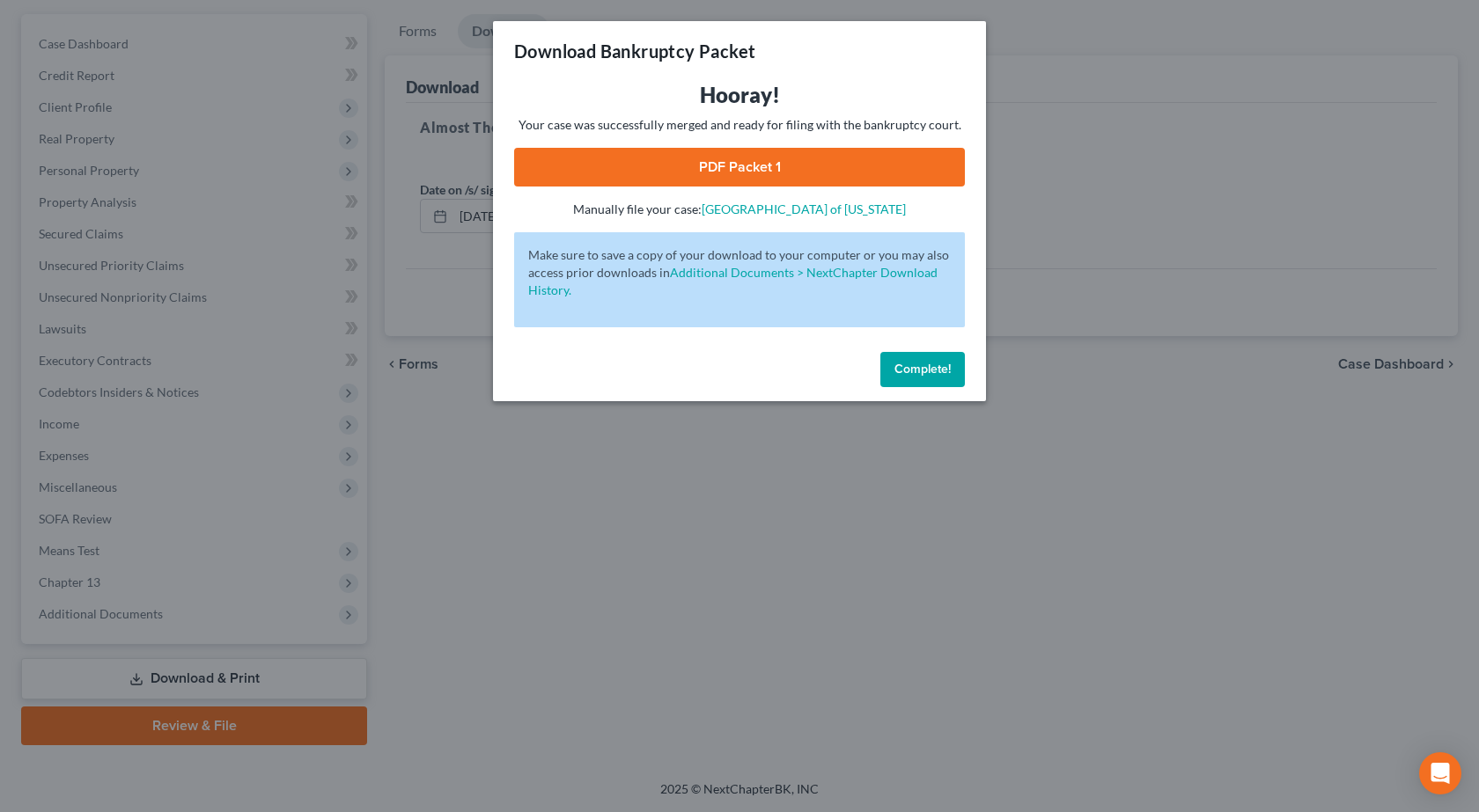
click at [760, 163] on link "PDF Packet 1" at bounding box center [740, 167] width 451 height 38
click at [334, 245] on div "Download Bankruptcy Packet Hooray! Your case was successfully merged and ready …" at bounding box center [740, 406] width 1479 height 812
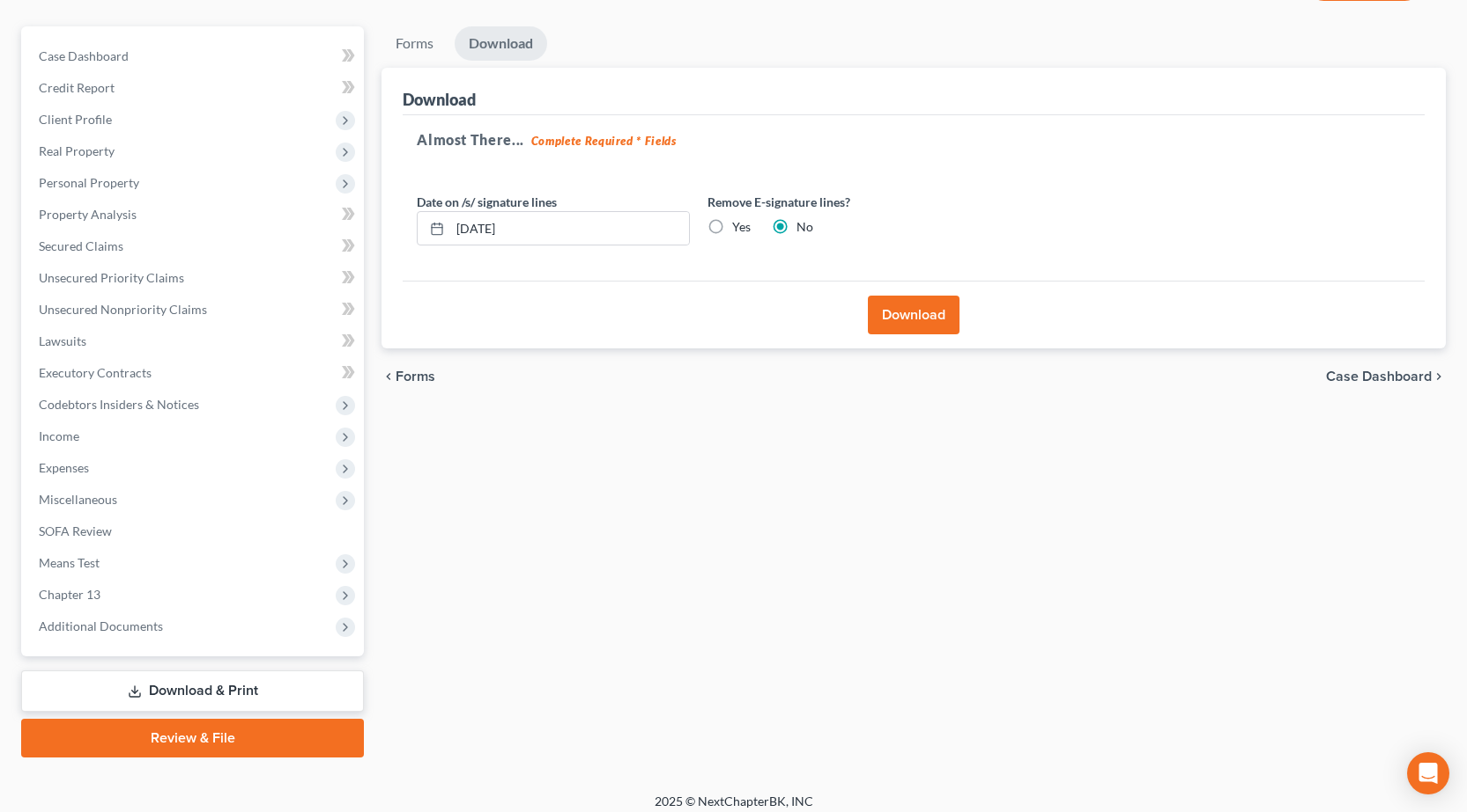
scroll to position [0, 0]
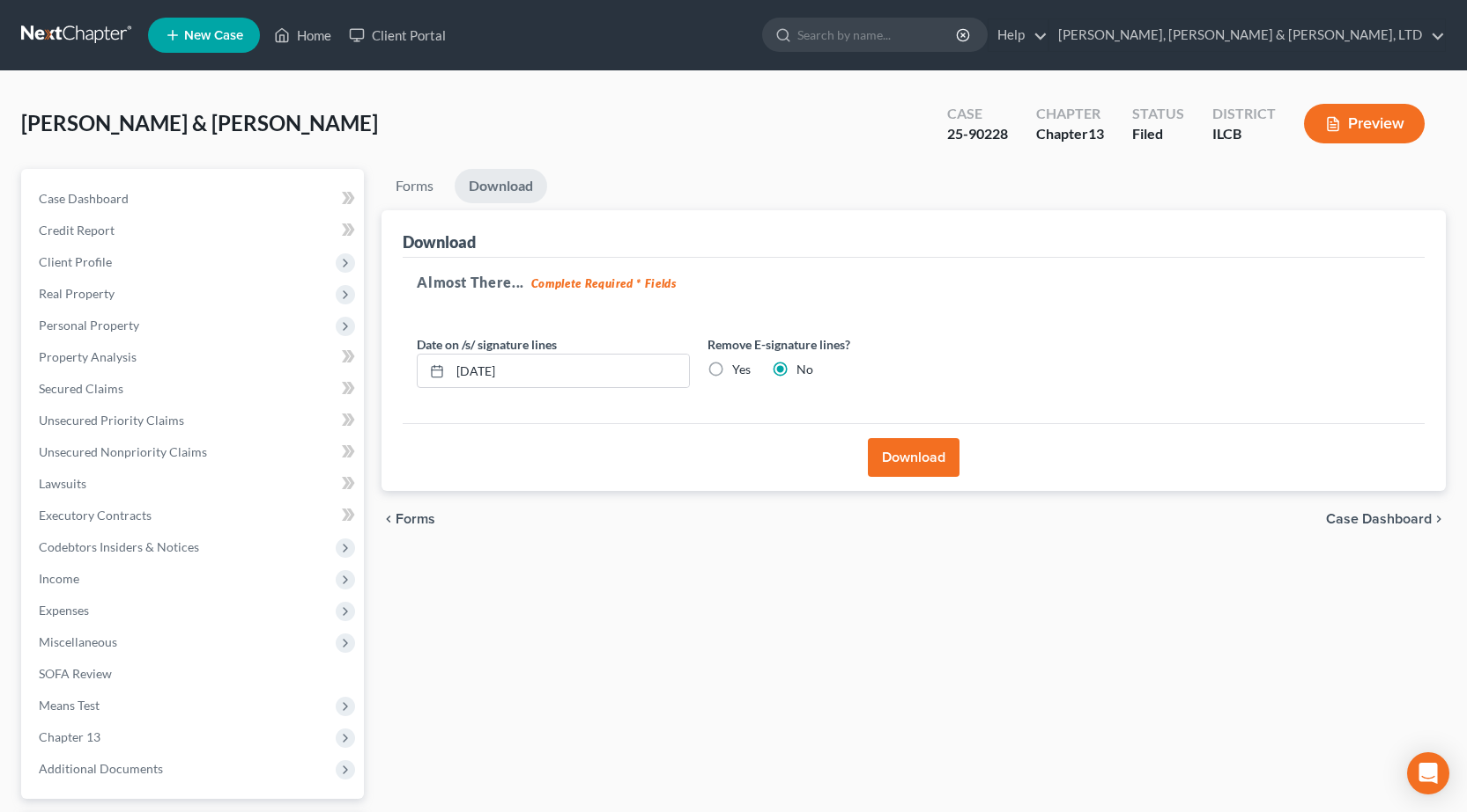
click at [78, 21] on link at bounding box center [78, 35] width 113 height 31
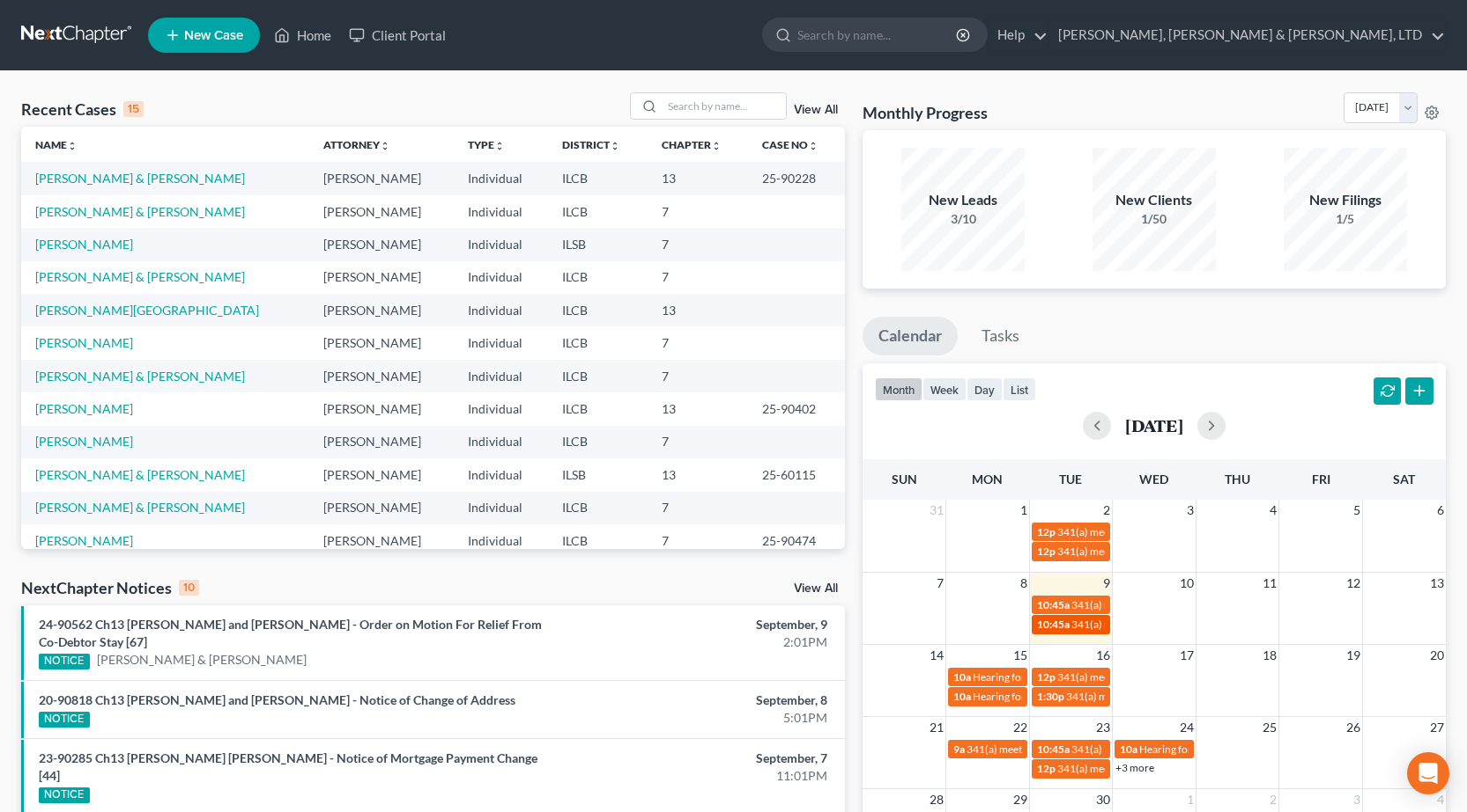
click at [1065, 626] on span "10:45a" at bounding box center [1052, 624] width 32 height 13
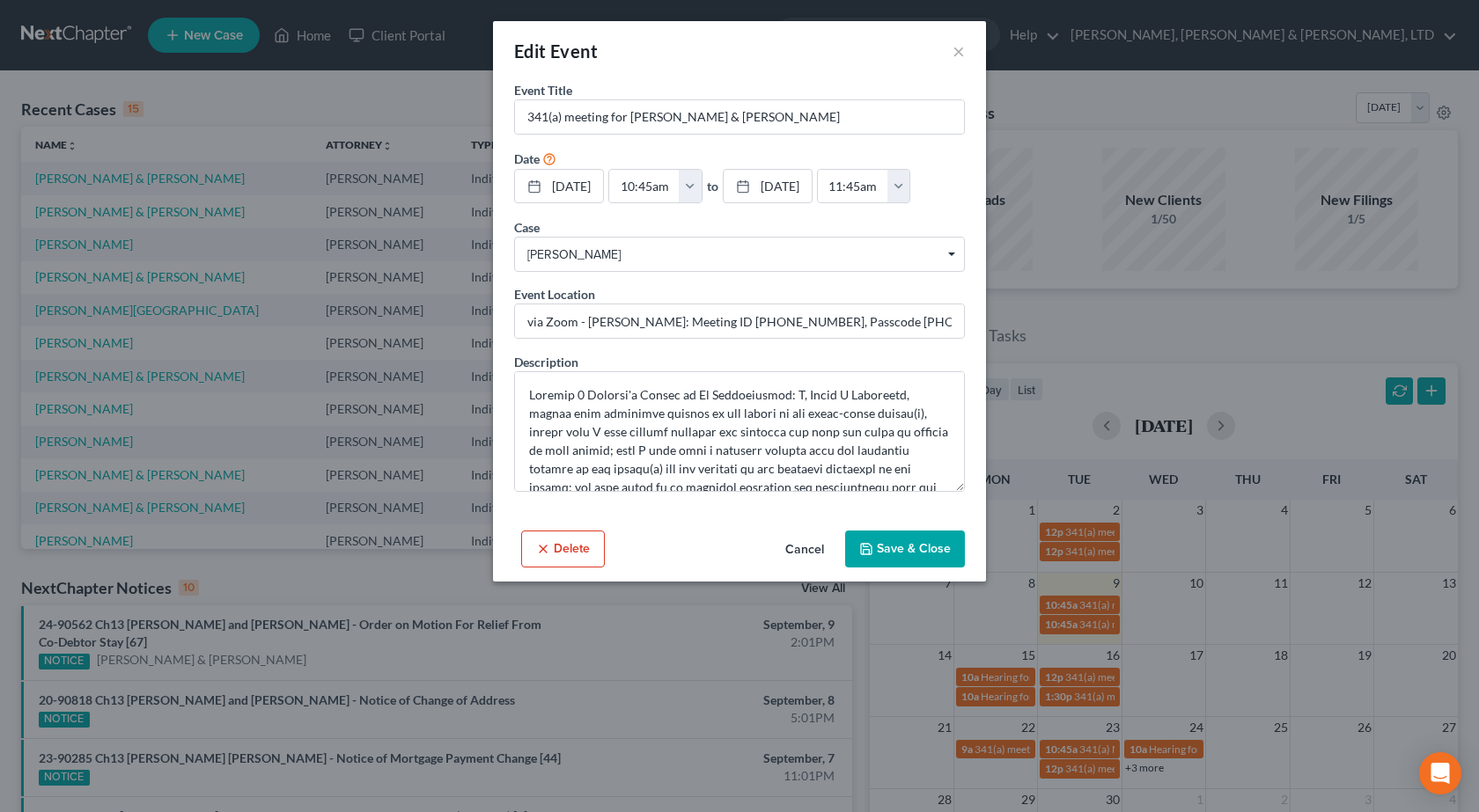
click at [1072, 596] on div "Edit Event × Event Title * 341(a) meeting for [PERSON_NAME] & [PERSON_NAME] Dat…" at bounding box center [740, 406] width 1479 height 812
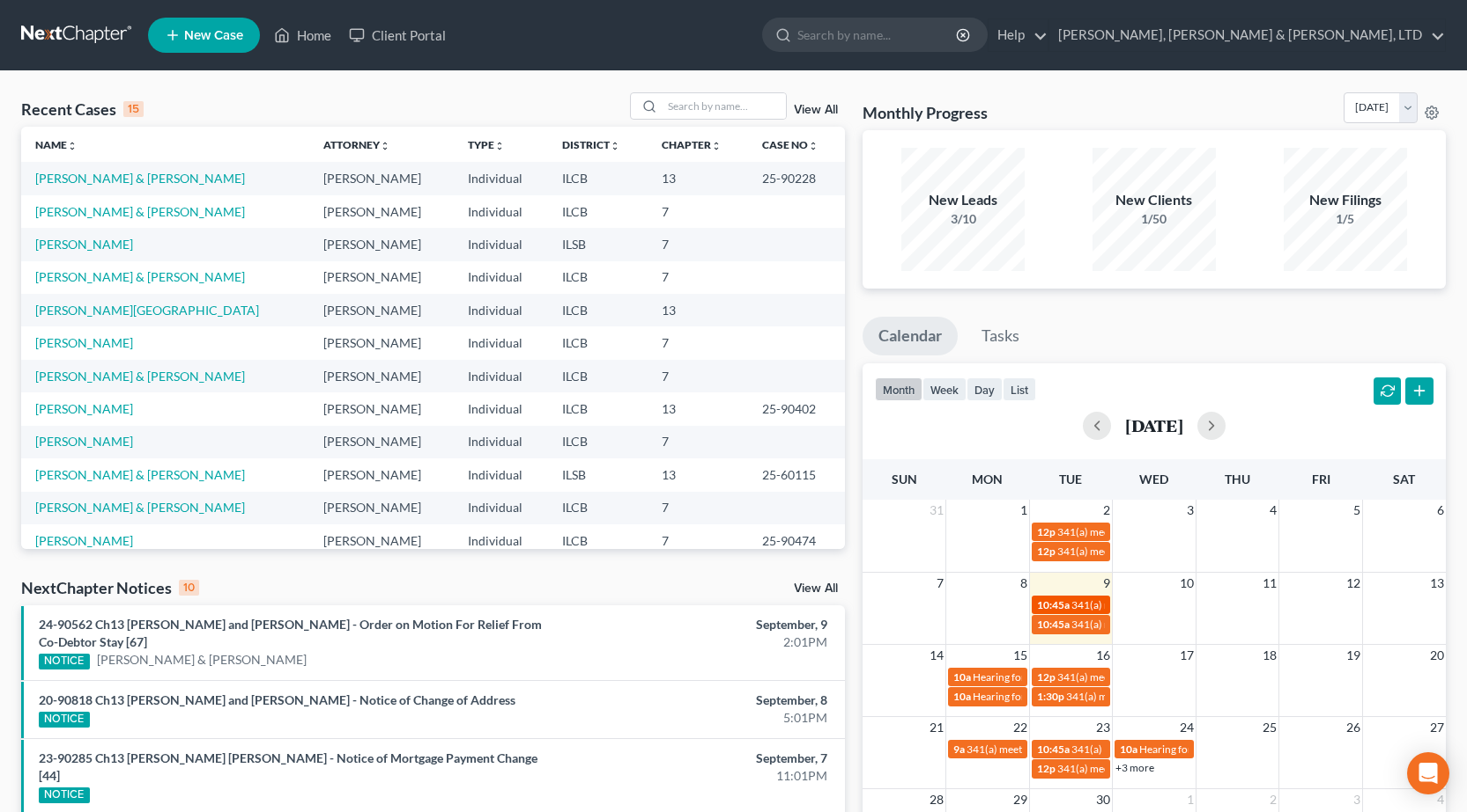
click at [1079, 607] on span "341(a) meeting for [PERSON_NAME] & [PERSON_NAME]" at bounding box center [1202, 604] width 263 height 13
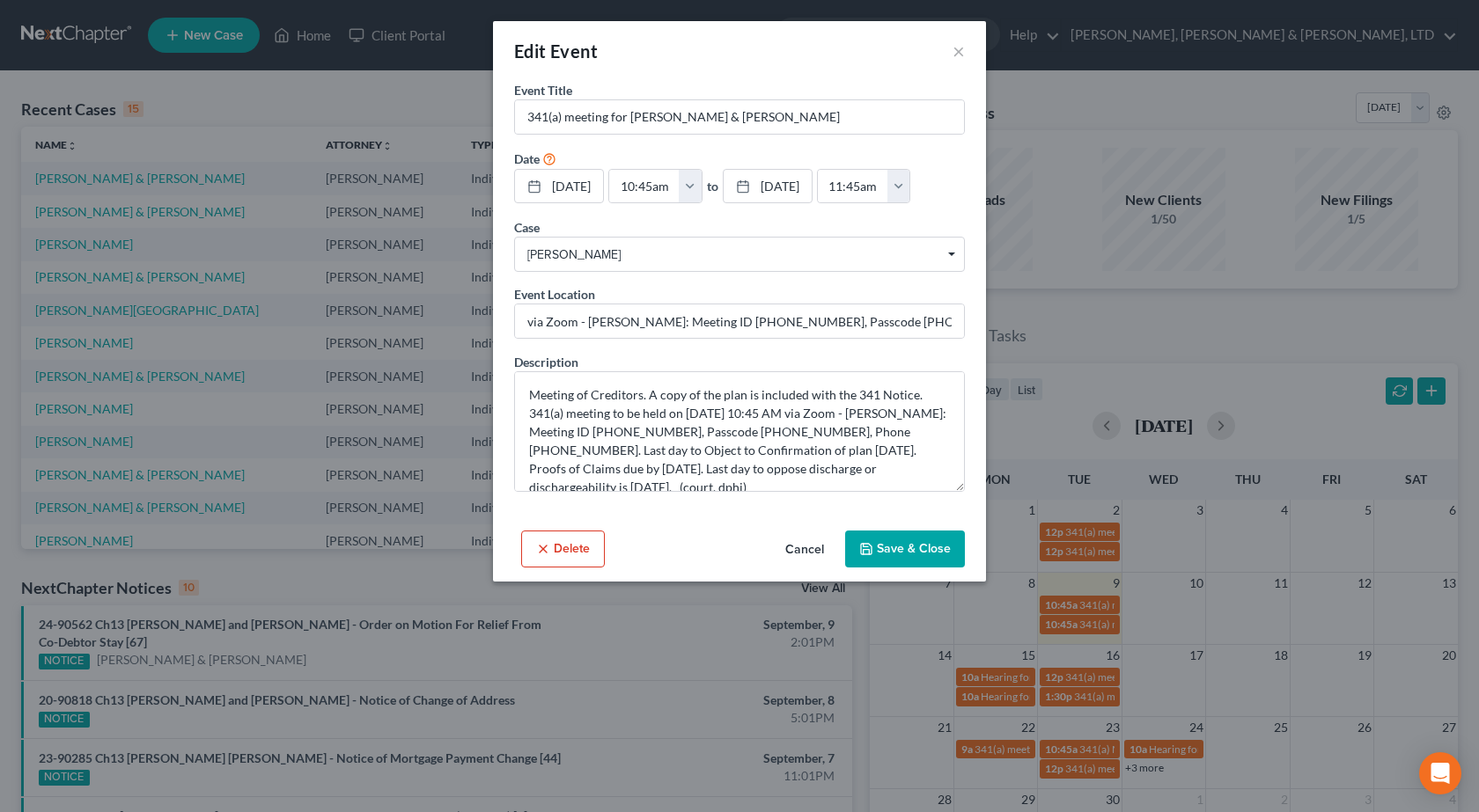
click at [1083, 580] on div "Edit Event × Event Title * 341(a) meeting for Brandon Montz & Michaila Montz Da…" at bounding box center [740, 406] width 1479 height 812
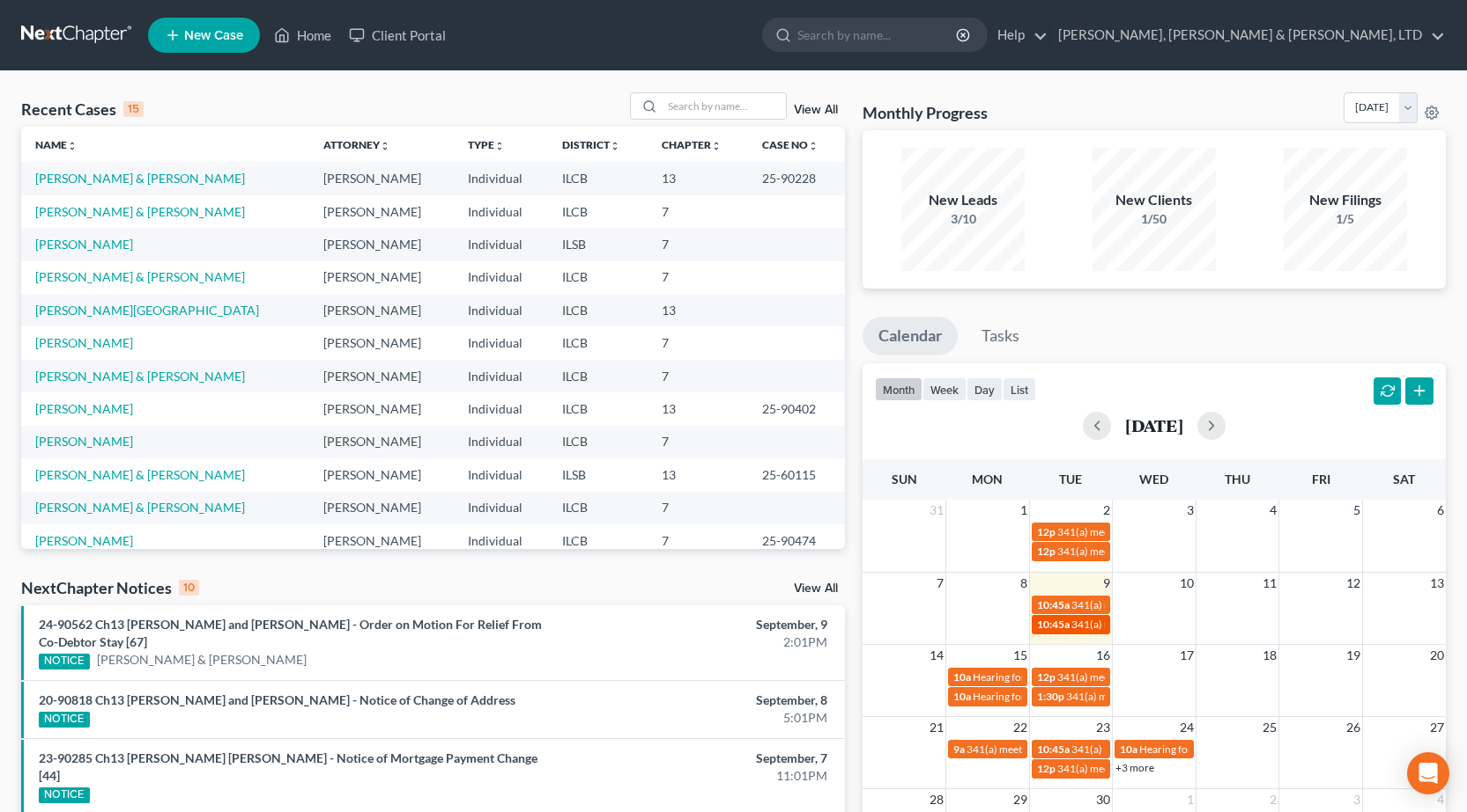
click at [1079, 625] on span "341(a) meeting for [PERSON_NAME] & [PERSON_NAME]" at bounding box center [1202, 624] width 263 height 13
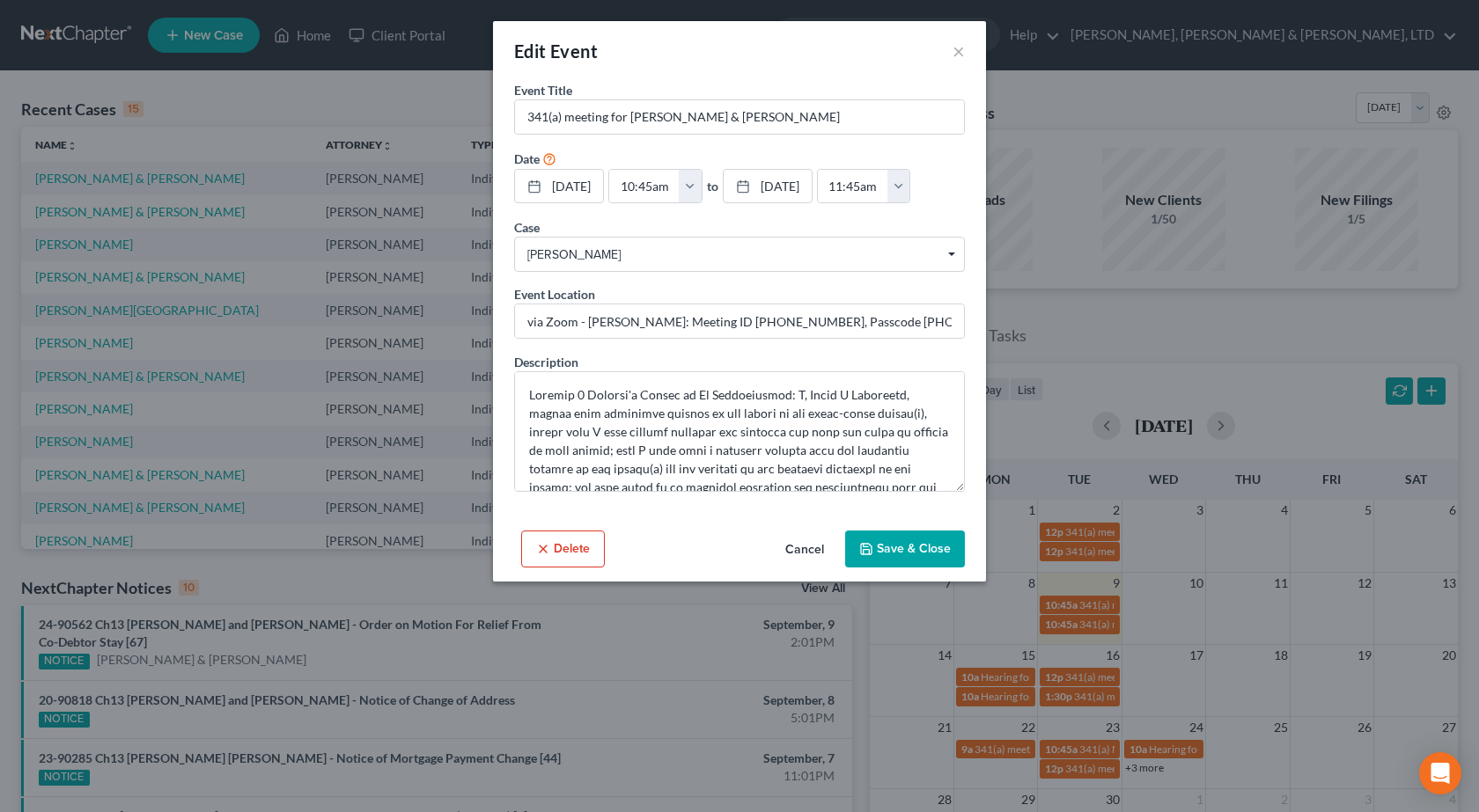
click at [1216, 546] on div "Edit Event × Event Title * 341(a) meeting for Brandon Montz & Michaila Montz Da…" at bounding box center [740, 406] width 1479 height 812
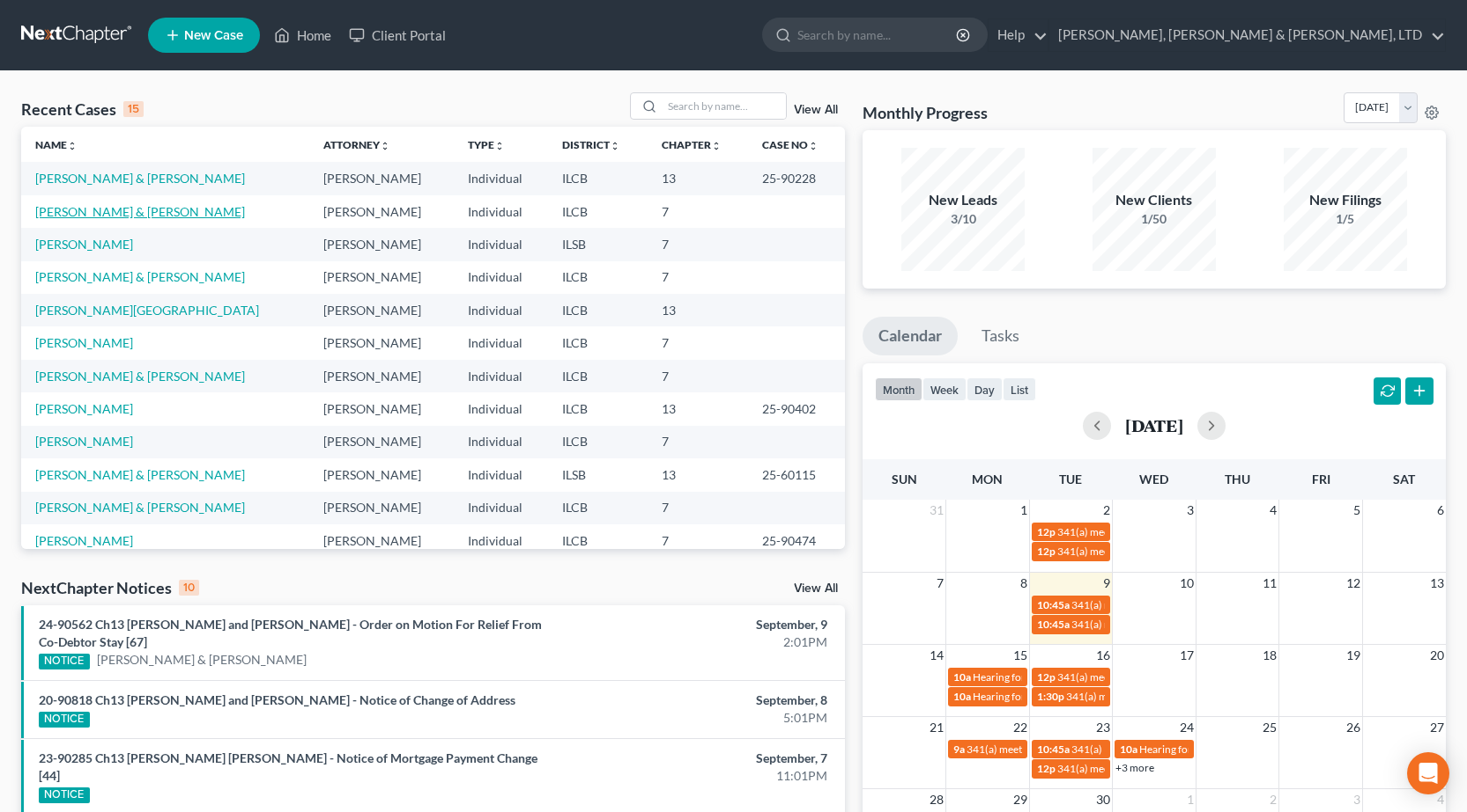
click at [102, 212] on link "[PERSON_NAME] & [PERSON_NAME]" at bounding box center [140, 211] width 210 height 15
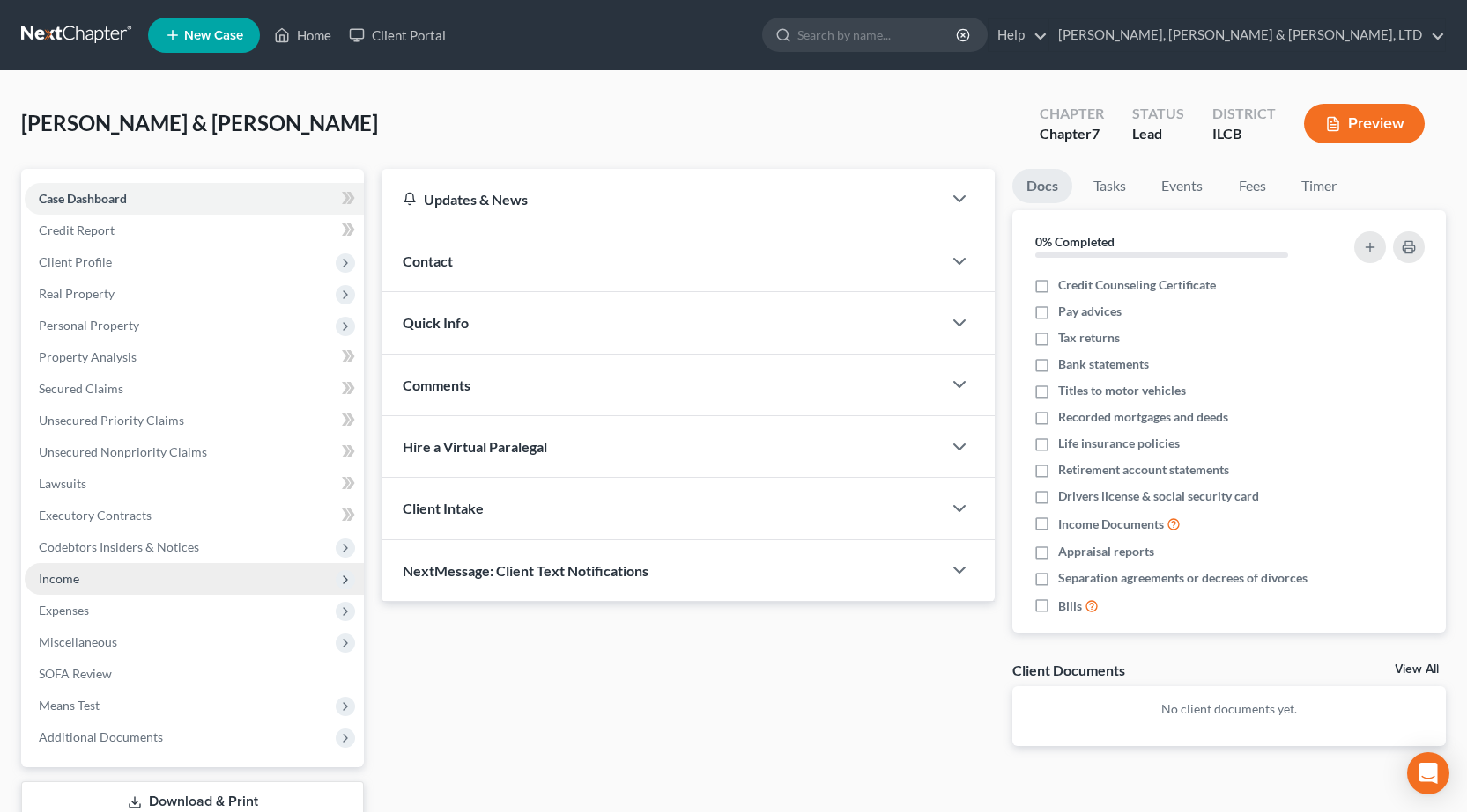
click at [74, 576] on span "Income" at bounding box center [58, 579] width 40 height 15
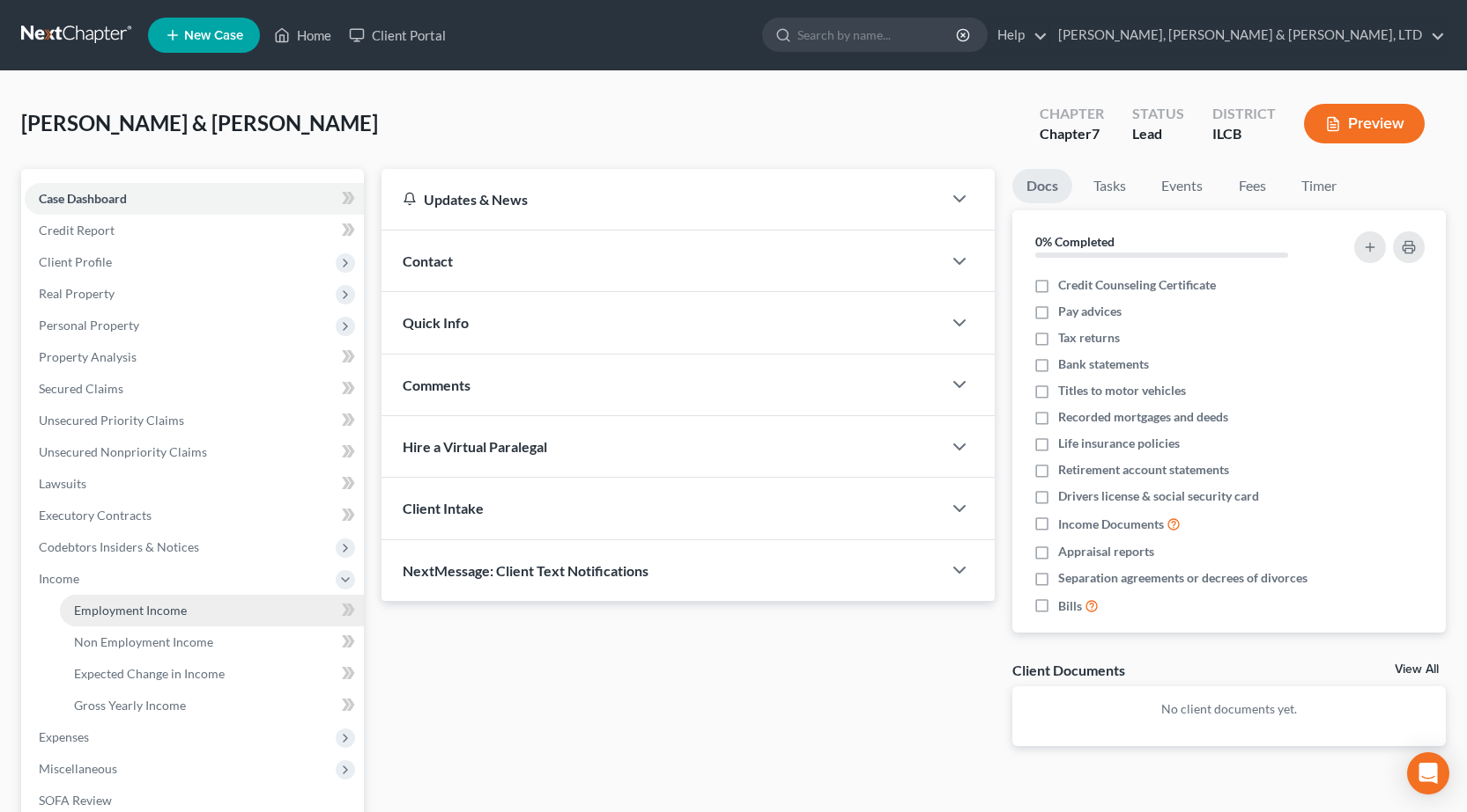
click at [114, 607] on span "Employment Income" at bounding box center [130, 610] width 113 height 15
